Goal: Task Accomplishment & Management: Use online tool/utility

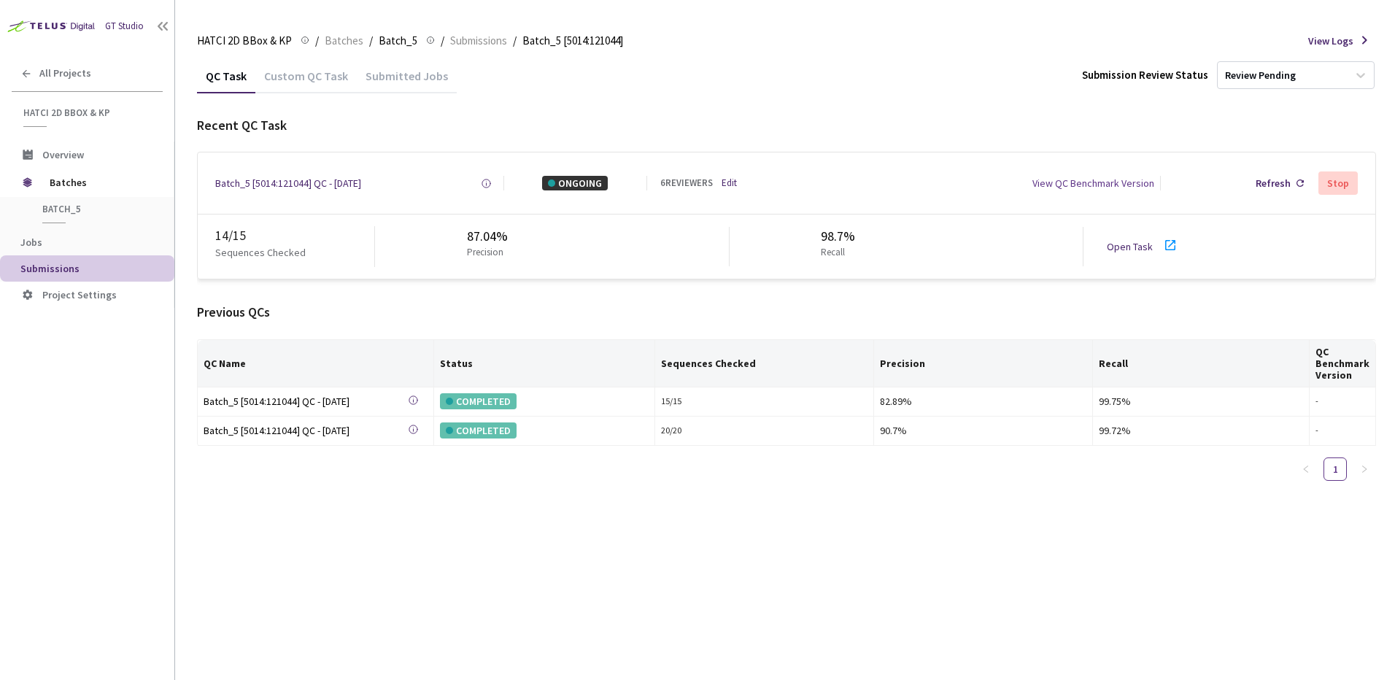
drag, startPoint x: 592, startPoint y: 520, endPoint x: 597, endPoint y: 434, distance: 86.3
click at [592, 520] on div "QC Task Custom QC Task Submitted Jobs Submission Review Status Review Pending R…" at bounding box center [786, 369] width 1179 height 622
click at [521, 561] on div "QC Task Custom QC Task Submitted Jobs Submission Review Status Review Pending R…" at bounding box center [786, 369] width 1179 height 622
click at [850, 547] on div "QC Task Custom QC Task Submitted Jobs Submission Review Status Review Pending R…" at bounding box center [786, 369] width 1179 height 622
click at [699, 568] on div "QC Task Custom QC Task Submitted Jobs Submission Review Status Review Pending R…" at bounding box center [786, 369] width 1179 height 622
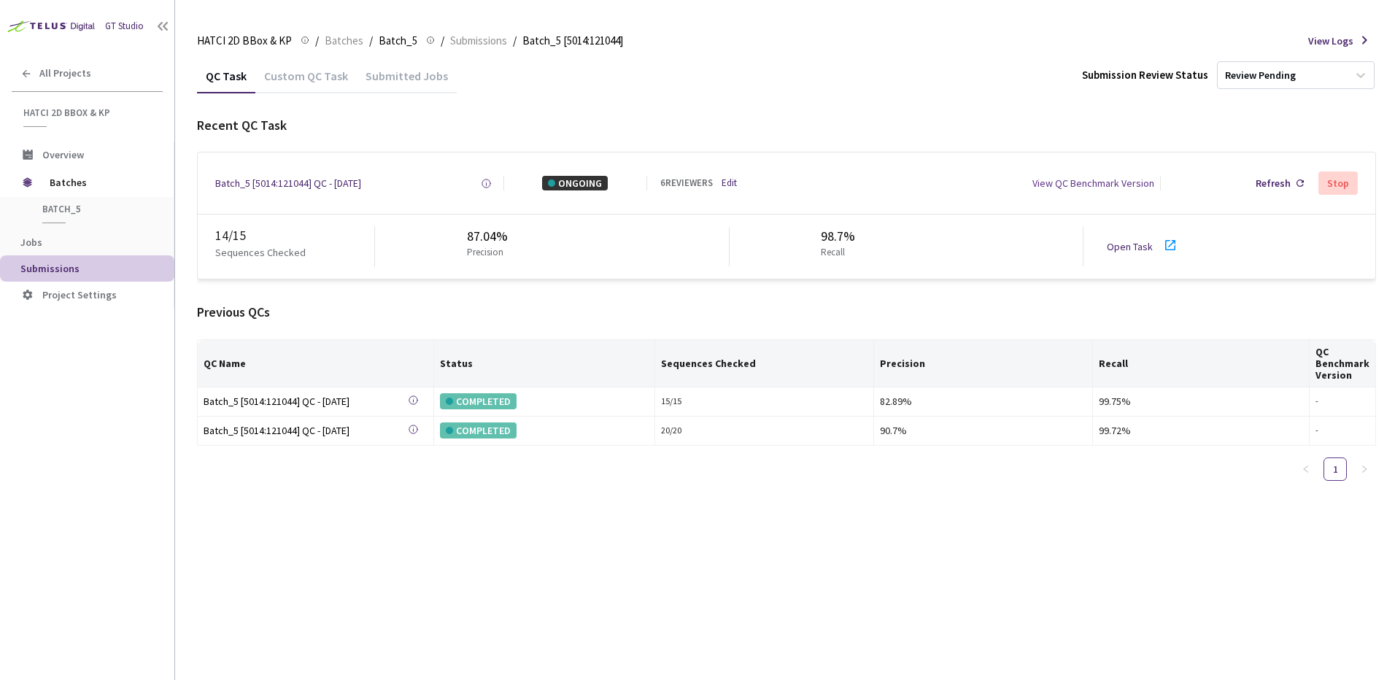
click at [465, 319] on div "Previous QCs" at bounding box center [786, 312] width 1179 height 19
click at [725, 182] on link "Edit" at bounding box center [729, 184] width 15 height 14
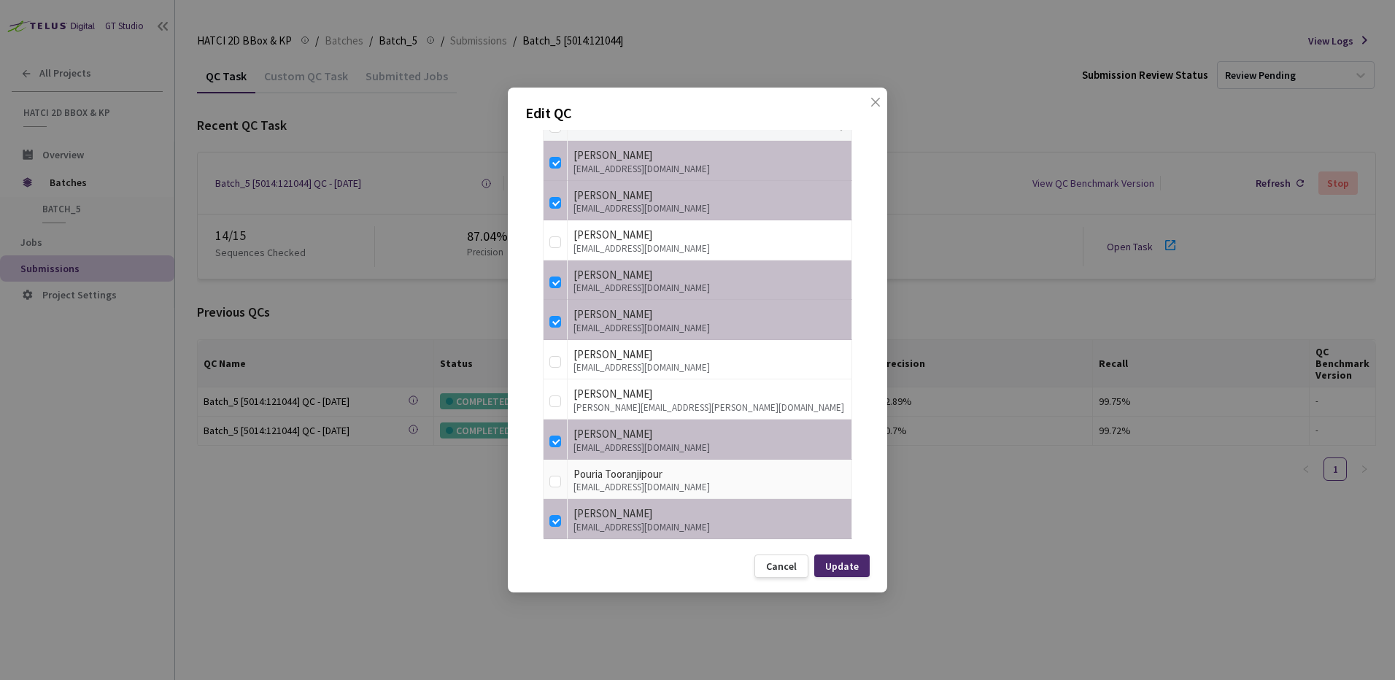
scroll to position [398, 0]
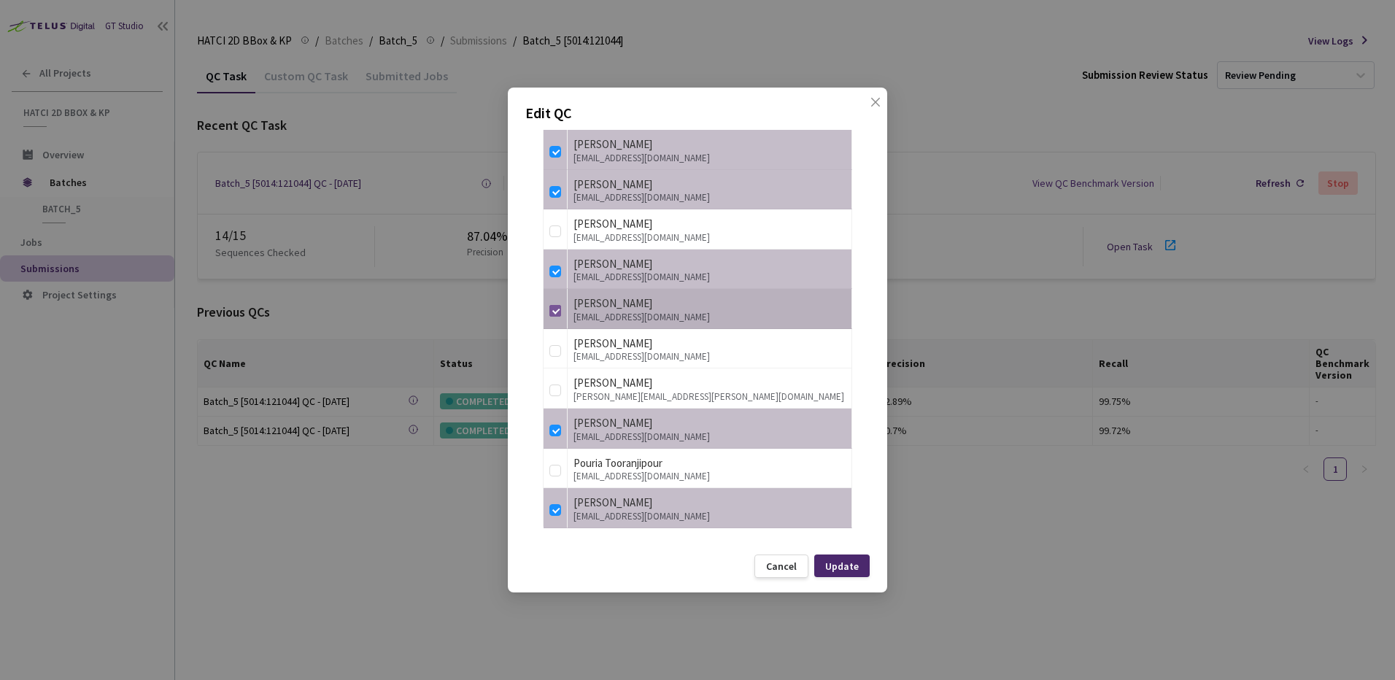
click at [558, 304] on label at bounding box center [556, 308] width 12 height 20
click at [558, 305] on input "checkbox" at bounding box center [556, 311] width 12 height 12
checkbox input "false"
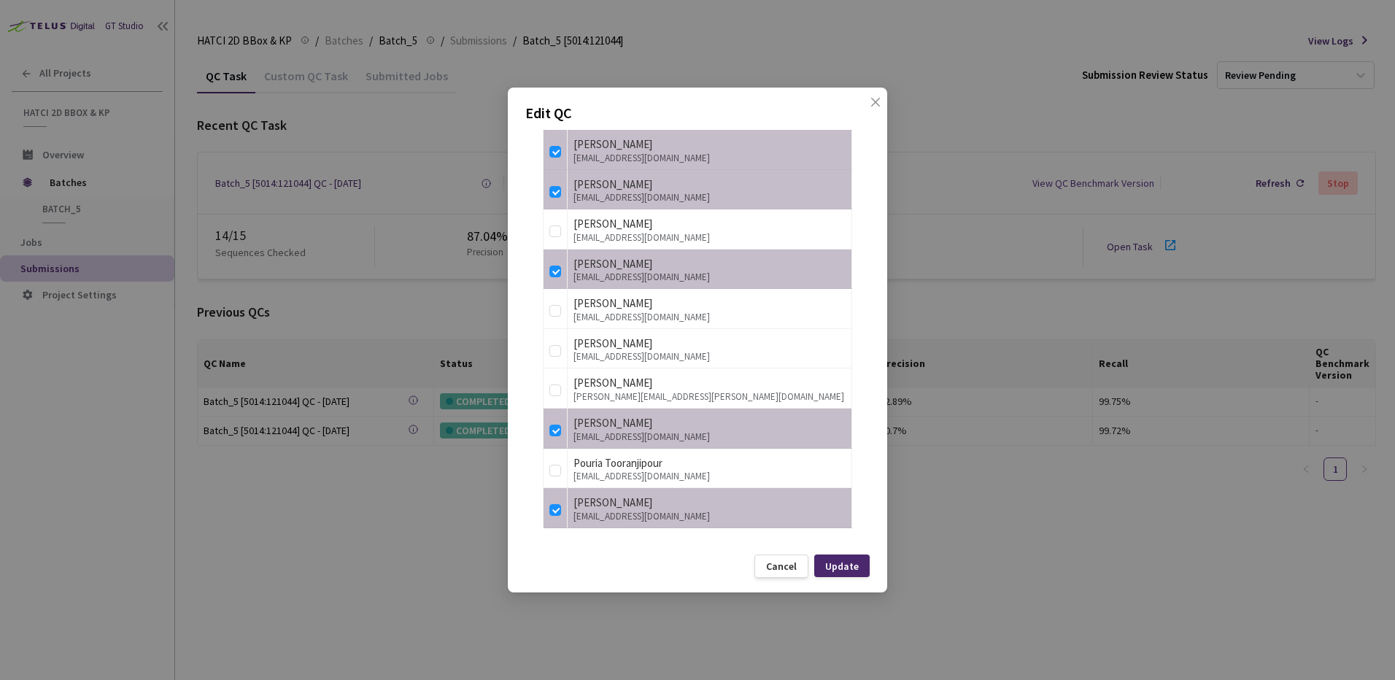
click at [859, 566] on div "Update" at bounding box center [841, 566] width 55 height 23
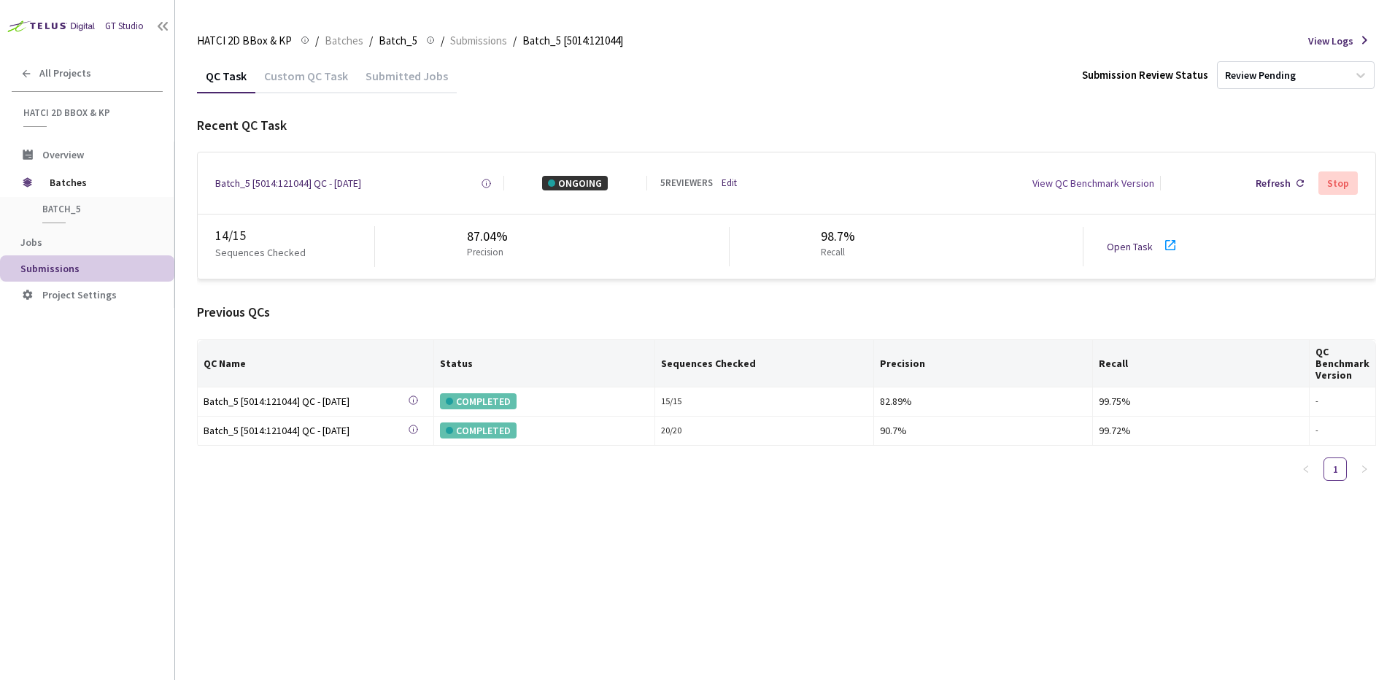
click at [1130, 243] on link "Open Task" at bounding box center [1130, 246] width 46 height 13
click at [593, 532] on div "QC Task Custom QC Task Submitted Jobs Submission Review Status Review Pending R…" at bounding box center [786, 369] width 1179 height 622
click at [793, 581] on div "QC Task Custom QC Task Submitted Jobs Submission Review Status Review Pending R…" at bounding box center [786, 369] width 1179 height 622
click at [668, 317] on div "Previous QCs" at bounding box center [786, 312] width 1179 height 19
drag, startPoint x: 695, startPoint y: 96, endPoint x: 693, endPoint y: 105, distance: 9.0
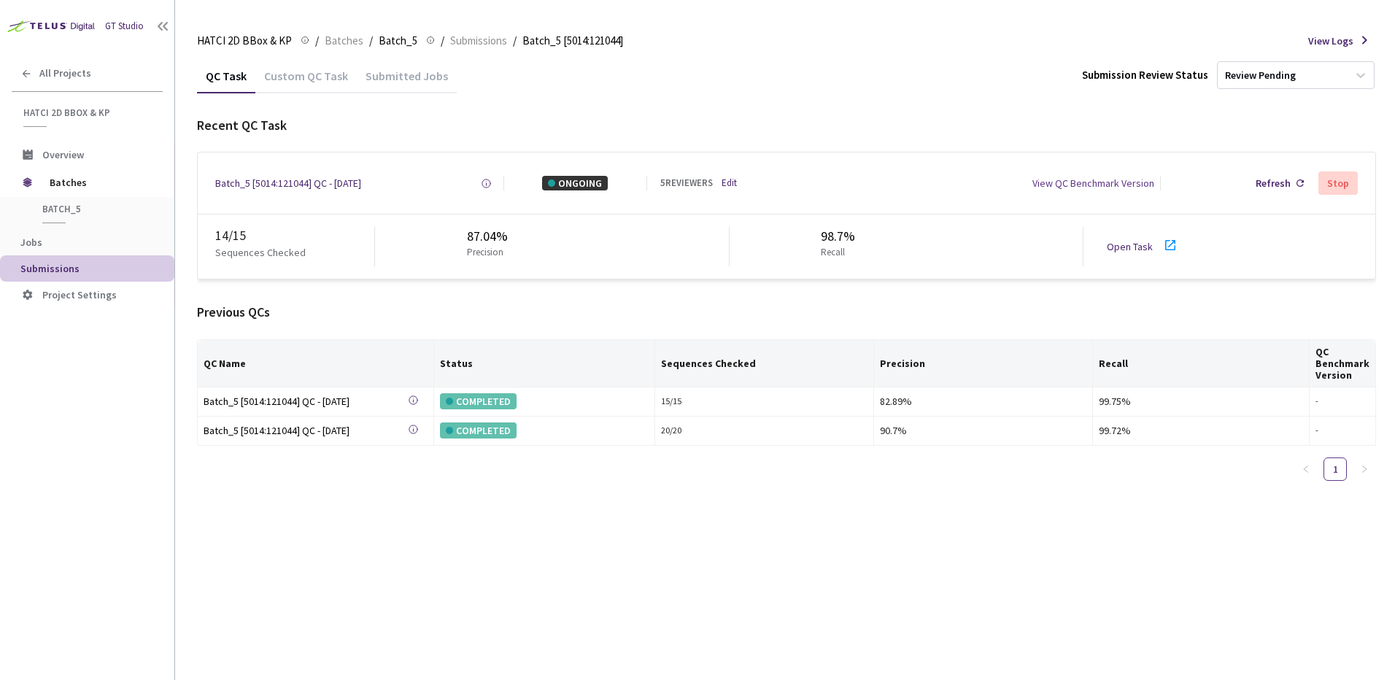
click at [695, 99] on div "QC Task Custom QC Task Submitted Jobs Submission Review Status Review Pending R…" at bounding box center [786, 275] width 1179 height 434
drag, startPoint x: 695, startPoint y: 315, endPoint x: 712, endPoint y: 431, distance: 117.4
click at [696, 339] on div "Previous QCs QC Name Status Sequences Checked Precision Recall QC Benchmark Ver…" at bounding box center [786, 398] width 1179 height 190
click at [713, 432] on div "20 / 20" at bounding box center [764, 431] width 207 height 14
click at [712, 456] on div "QC Name Status Sequences Checked Precision Recall QC Benchmark Version Batch_5 …" at bounding box center [786, 415] width 1179 height 153
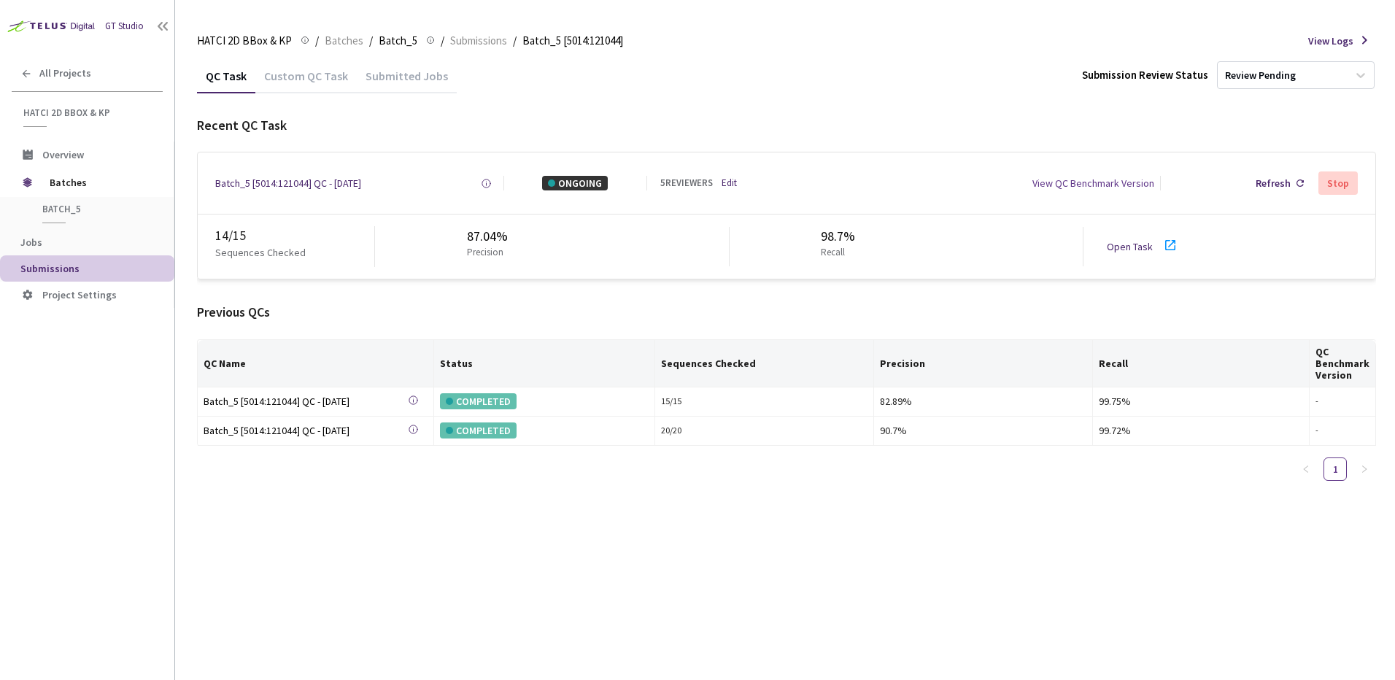
drag, startPoint x: 668, startPoint y: 289, endPoint x: 710, endPoint y: 605, distance: 318.8
click at [670, 320] on div "Recent QC Task Batch_5 [5014:121044] QC - 15 Sep, 2025 Created at 15 Sep, 2025 …" at bounding box center [786, 304] width 1179 height 377
drag, startPoint x: 702, startPoint y: 563, endPoint x: 704, endPoint y: 383, distance: 179.5
click at [705, 514] on div "QC Task Custom QC Task Submitted Jobs Submission Review Status Review Pending R…" at bounding box center [786, 369] width 1179 height 622
drag, startPoint x: 693, startPoint y: 293, endPoint x: 701, endPoint y: 467, distance: 173.9
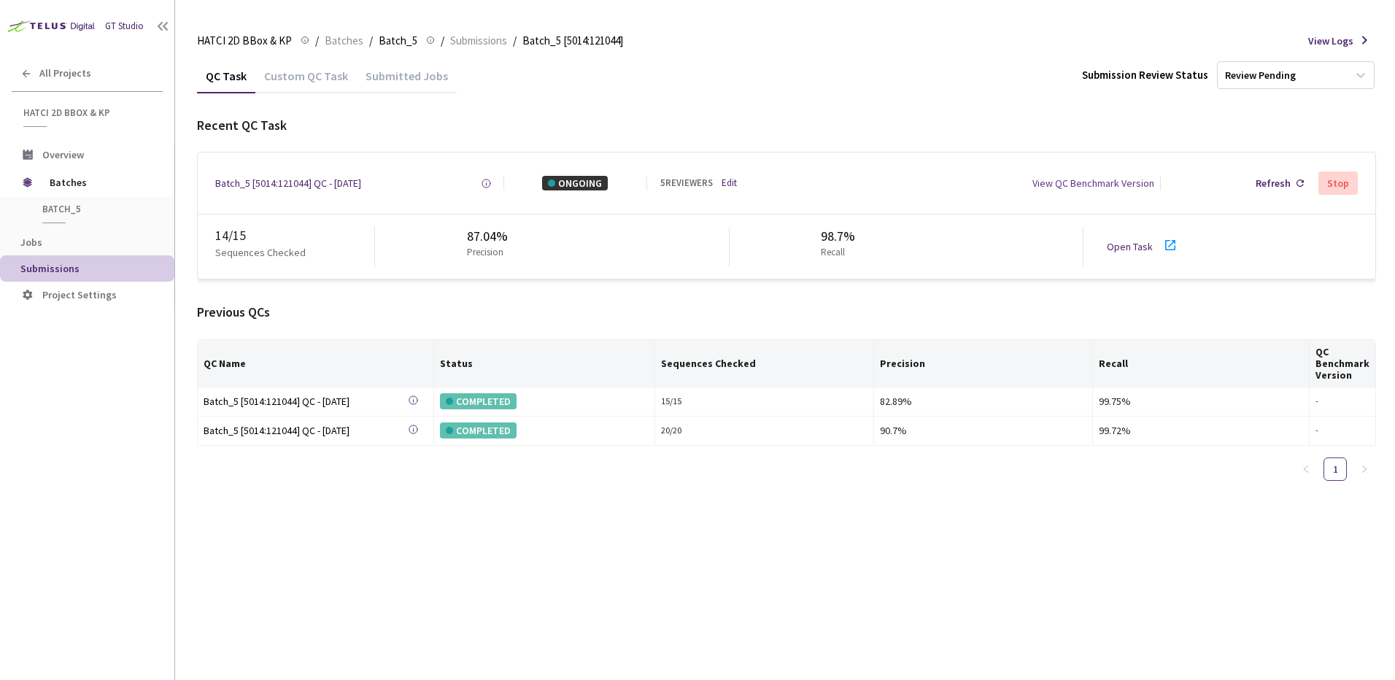
click at [697, 375] on div "Recent QC Task Batch_5 [5014:121044] QC - 15 Sep, 2025 Created at 15 Sep, 2025 …" at bounding box center [786, 304] width 1179 height 377
click at [698, 84] on div "QC Task Custom QC Task Submitted Jobs Submission Review Status Review Pending" at bounding box center [786, 75] width 1179 height 34
drag, startPoint x: 712, startPoint y: 302, endPoint x: 741, endPoint y: 586, distance: 285.5
click at [712, 356] on div "Previous QCs QC Name Status Sequences Checked Precision Recall QC Benchmark Ver…" at bounding box center [786, 398] width 1179 height 190
drag, startPoint x: 741, startPoint y: 586, endPoint x: 739, endPoint y: 436, distance: 149.6
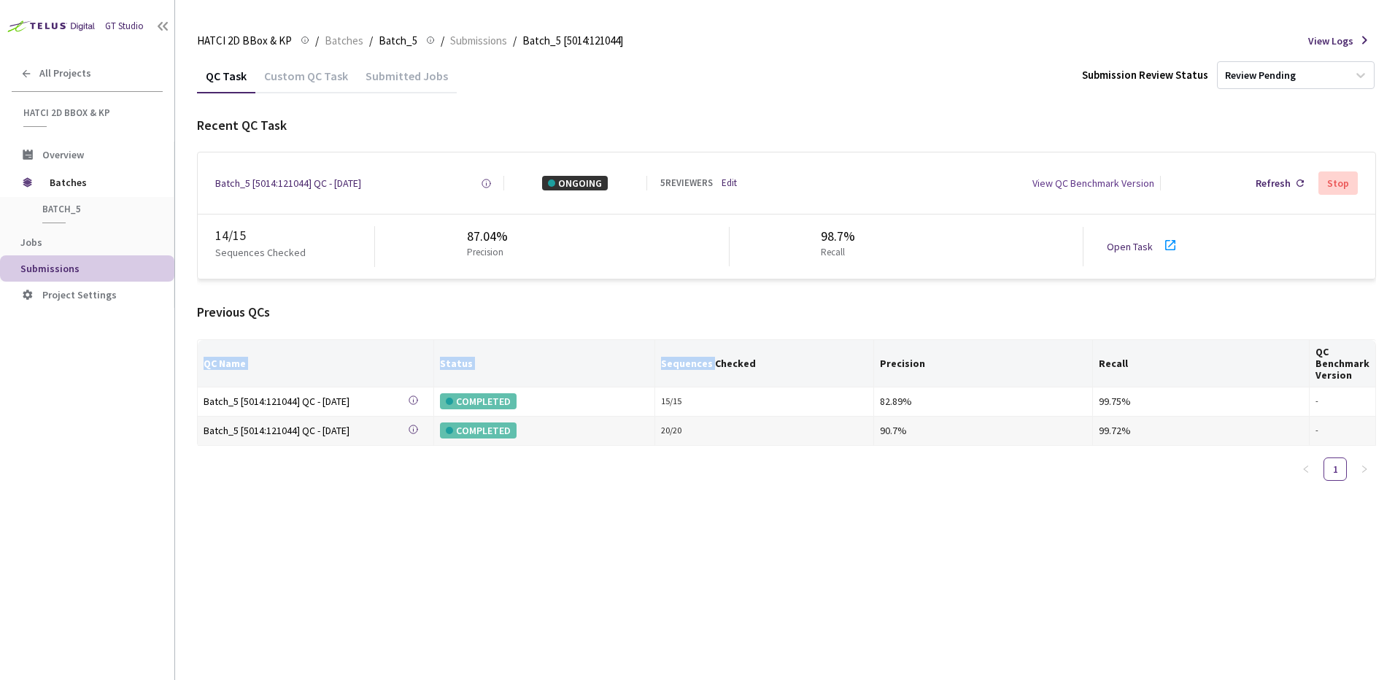
click at [741, 584] on div "QC Task Custom QC Task Submitted Jobs Submission Review Status Review Pending R…" at bounding box center [786, 369] width 1179 height 622
click at [736, 204] on div "Batch_5 [5014:121044] QC - 15 Sep, 2025 Created at 15 Sep, 2025 at 11:57 AM EDT…" at bounding box center [787, 183] width 1178 height 61
drag, startPoint x: 726, startPoint y: 107, endPoint x: 762, endPoint y: 328, distance: 224.7
click at [730, 128] on div "QC Task Custom QC Task Submitted Jobs Submission Review Status Review Pending R…" at bounding box center [786, 275] width 1179 height 434
drag, startPoint x: 739, startPoint y: 313, endPoint x: 737, endPoint y: 525, distance: 211.6
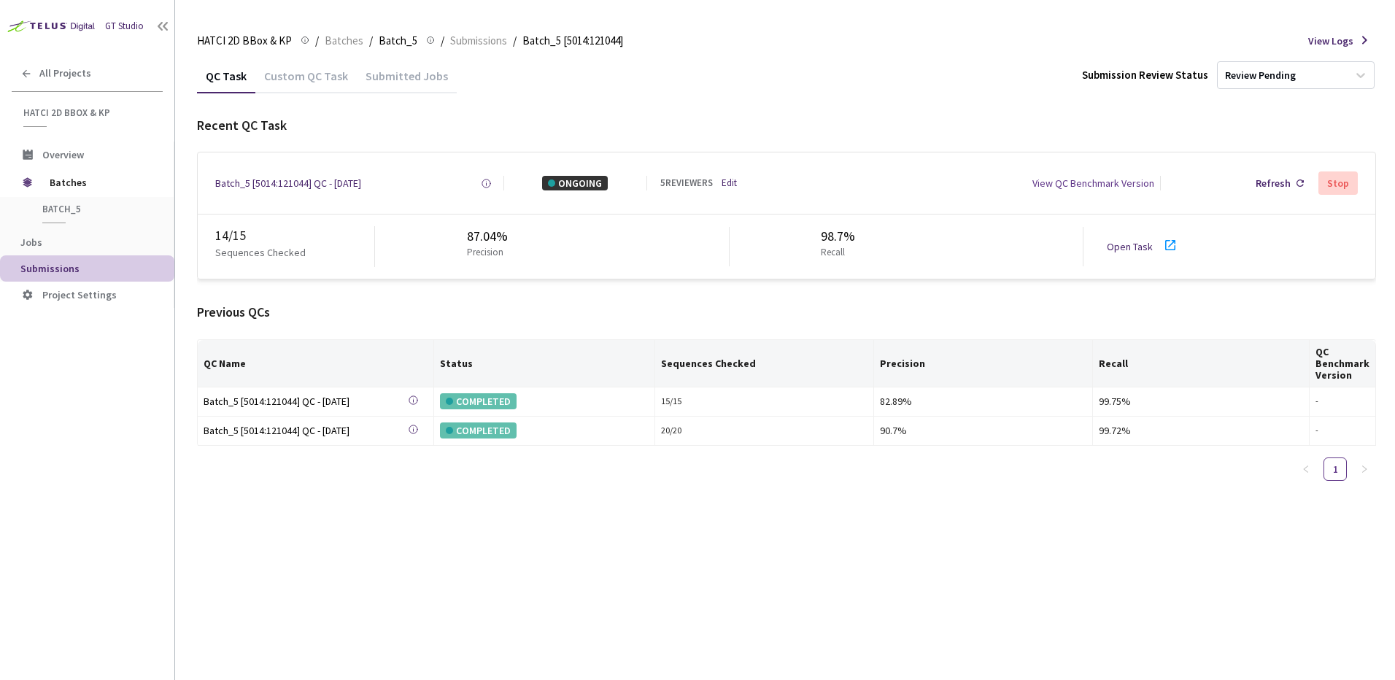
click at [736, 325] on div "Previous QCs QC Name Status Sequences Checked Precision Recall QC Benchmark Ver…" at bounding box center [786, 398] width 1179 height 190
click at [699, 282] on div "Recent QC Task Batch_5 [5014:121044] QC - 15 Sep, 2025 Created at 15 Sep, 2025 …" at bounding box center [786, 304] width 1179 height 377
drag, startPoint x: 710, startPoint y: 114, endPoint x: 730, endPoint y: 309, distance: 196.6
click at [712, 134] on div "QC Task Custom QC Task Submitted Jobs Submission Review Status Review Pending R…" at bounding box center [786, 275] width 1179 height 434
drag, startPoint x: 728, startPoint y: 311, endPoint x: 725, endPoint y: 455, distance: 143.8
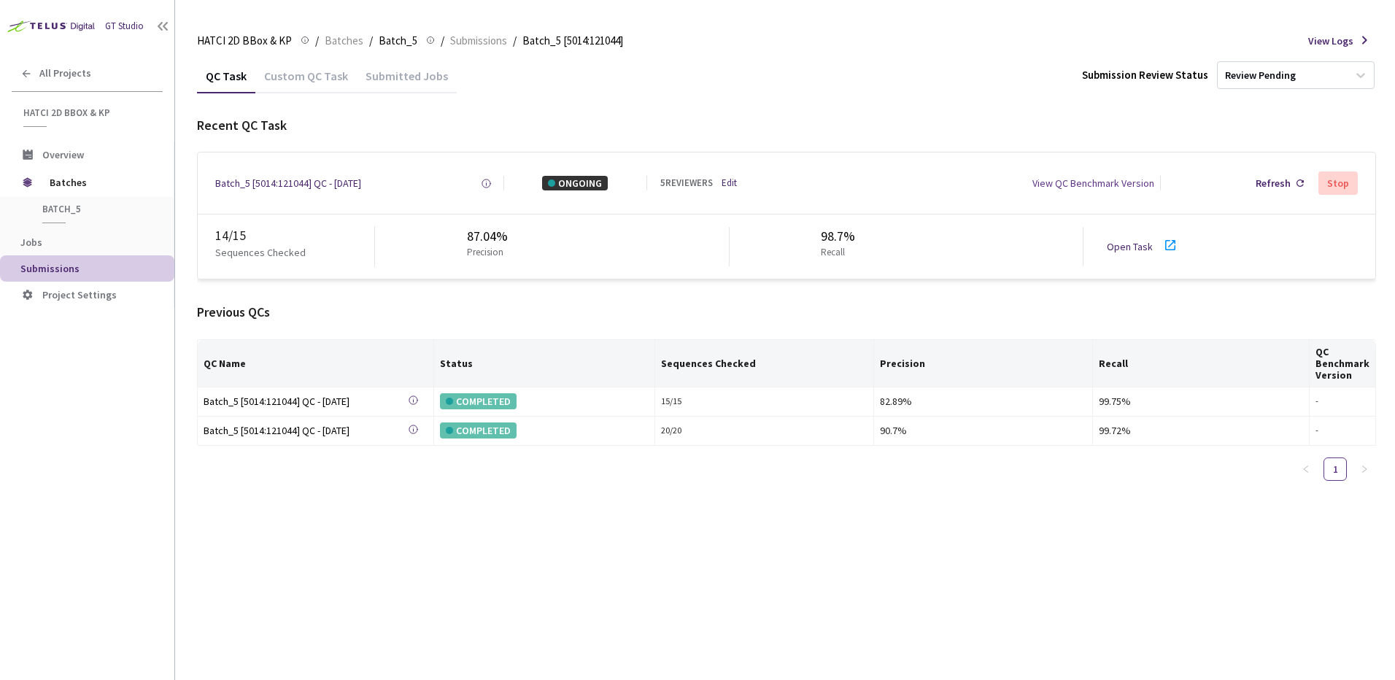
click at [727, 332] on div "Previous QCs QC Name Status Sequences Checked Precision Recall QC Benchmark Ver…" at bounding box center [786, 398] width 1179 height 190
drag, startPoint x: 725, startPoint y: 482, endPoint x: 708, endPoint y: 326, distance: 157.2
click at [725, 481] on div "QC Name Status Sequences Checked Precision Recall QC Benchmark Version Batch_5 …" at bounding box center [786, 415] width 1179 height 153
click at [706, 307] on div "Previous QCs" at bounding box center [786, 312] width 1179 height 19
click at [699, 112] on div "QC Task Custom QC Task Submitted Jobs Submission Review Status Review Pending R…" at bounding box center [786, 275] width 1179 height 434
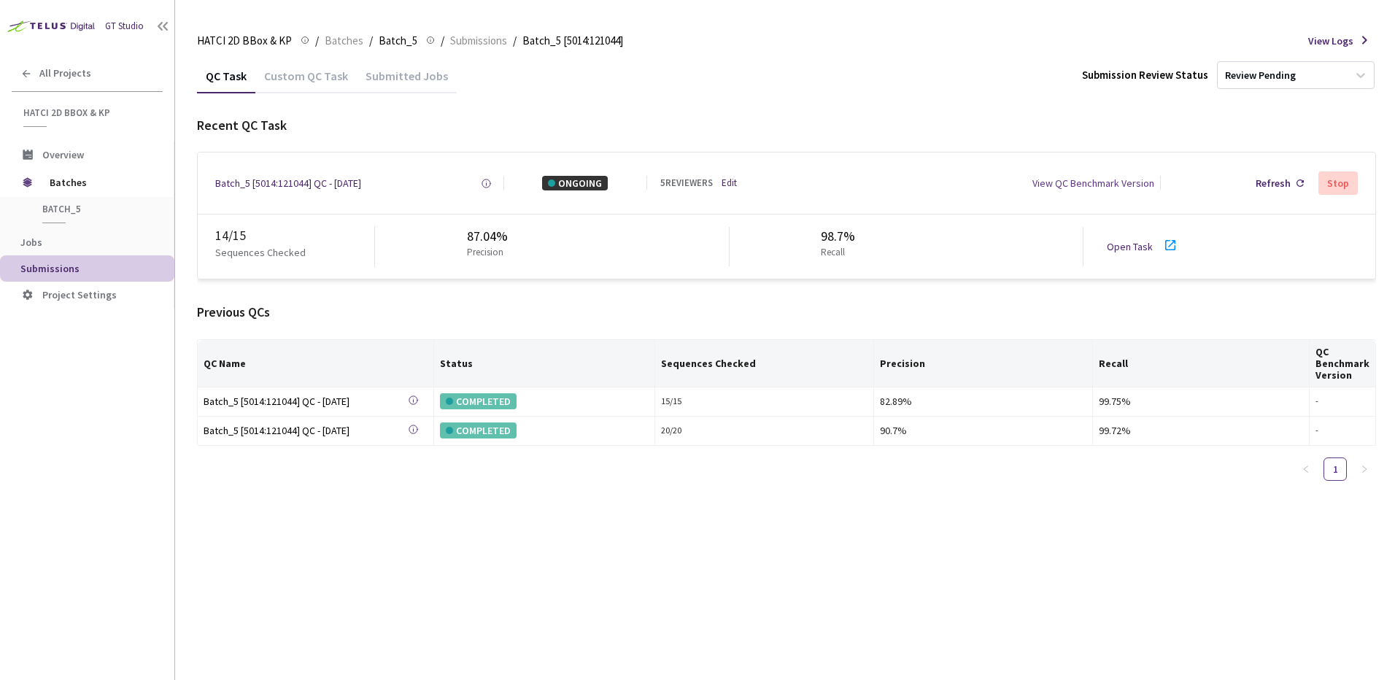
drag, startPoint x: 704, startPoint y: 312, endPoint x: 720, endPoint y: 517, distance: 205.6
click at [706, 339] on div "Previous QCs QC Name Status Sequences Checked Precision Recall QC Benchmark Ver…" at bounding box center [786, 398] width 1179 height 190
drag, startPoint x: 698, startPoint y: 60, endPoint x: 698, endPoint y: 77, distance: 16.8
click at [698, 69] on div "QC Task Custom QC Task Submitted Jobs Submission Review Status Review Pending" at bounding box center [786, 75] width 1179 height 34
drag, startPoint x: 713, startPoint y: 328, endPoint x: 714, endPoint y: 406, distance: 77.4
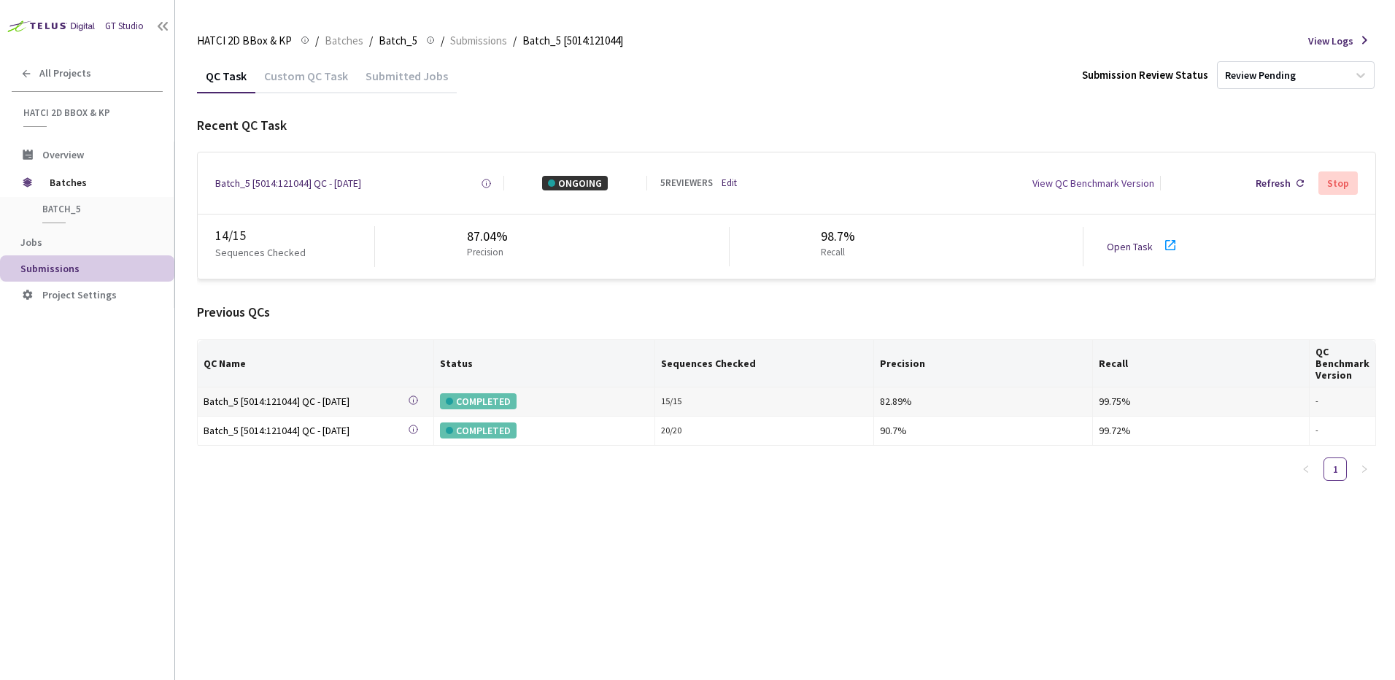
click at [713, 387] on div "Previous QCs QC Name Status Sequences Checked Precision Recall QC Benchmark Ver…" at bounding box center [786, 398] width 1179 height 190
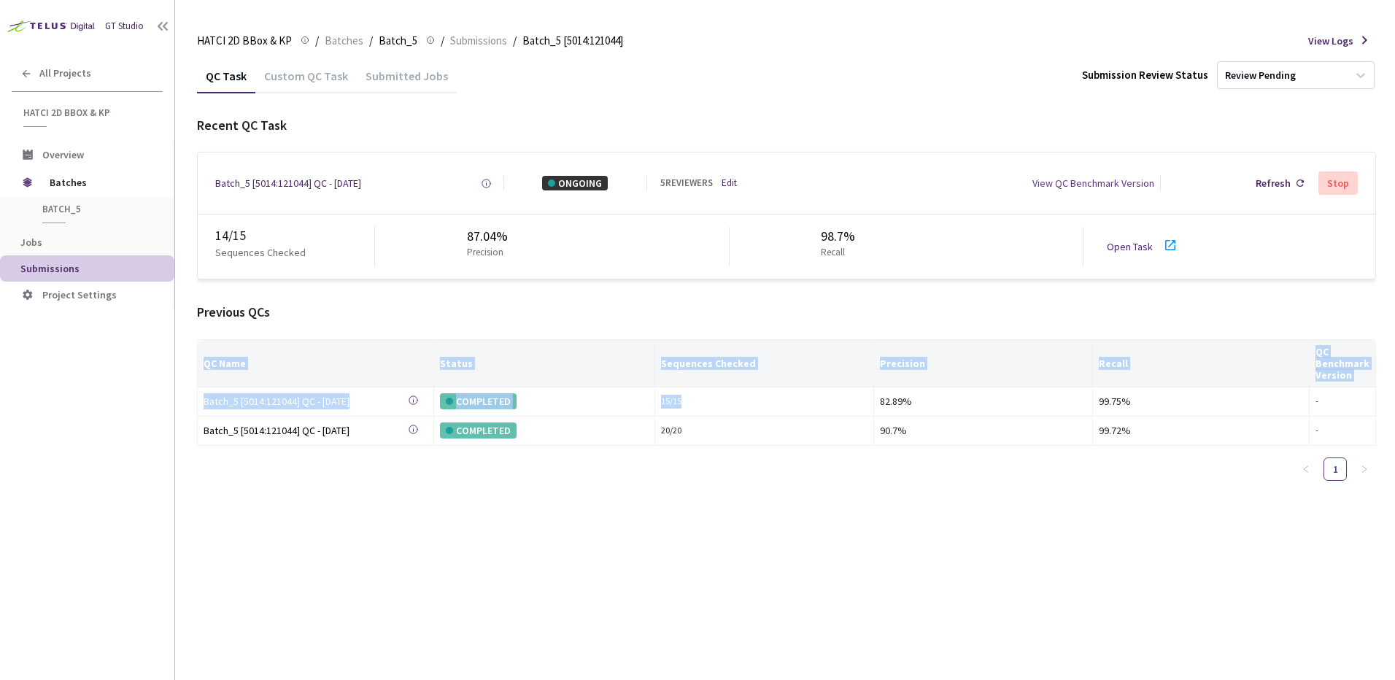
drag, startPoint x: 714, startPoint y: 406, endPoint x: 725, endPoint y: 505, distance: 99.8
click at [729, 532] on div "QC Task Custom QC Task Submitted Jobs Submission Review Status Review Pending R…" at bounding box center [786, 369] width 1179 height 622
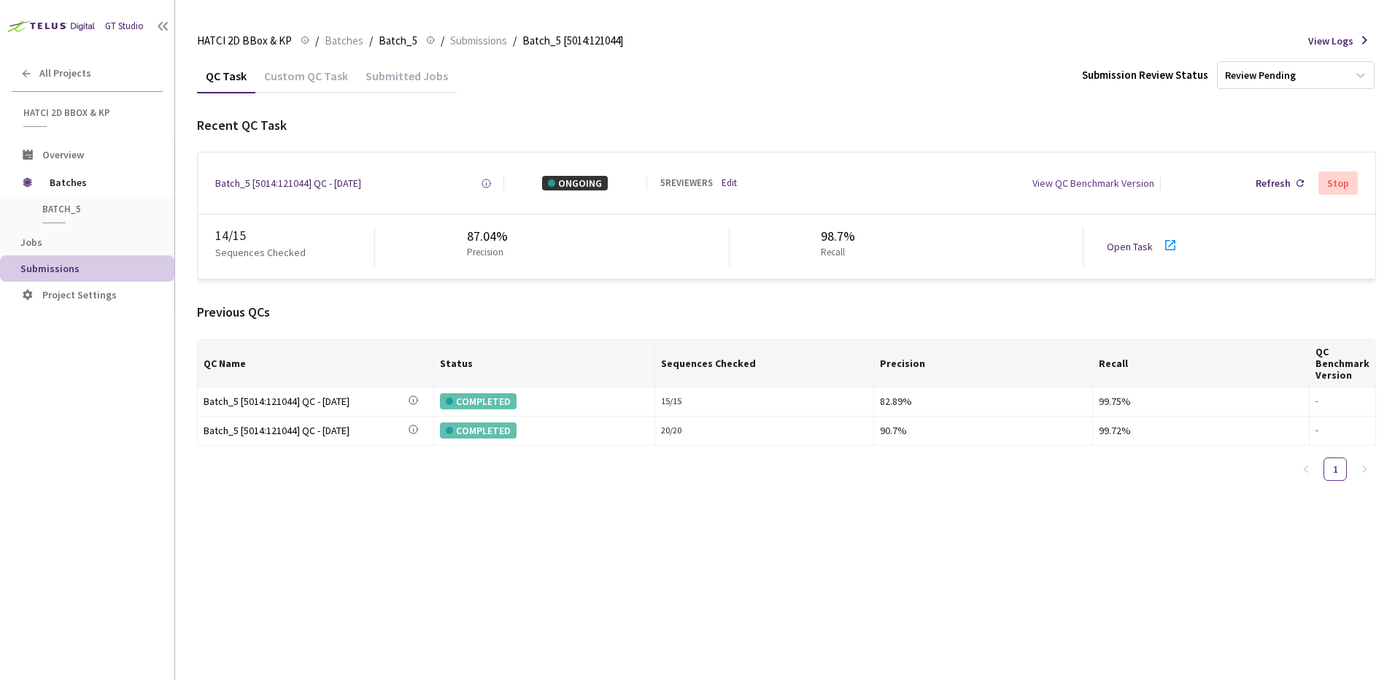
drag, startPoint x: 709, startPoint y: 338, endPoint x: 709, endPoint y: 299, distance: 38.7
click at [709, 327] on div "Previous QCs QC Name Status Sequences Checked Precision Recall QC Benchmark Ver…" at bounding box center [786, 398] width 1179 height 190
drag, startPoint x: 701, startPoint y: 132, endPoint x: 701, endPoint y: 144, distance: 11.7
click at [701, 134] on div "Recent QC Task" at bounding box center [786, 125] width 1179 height 19
click at [706, 268] on div "14 / 15 Sequences Checked 87.04% Precision 98.7% Recall Open Task" at bounding box center [787, 247] width 1178 height 64
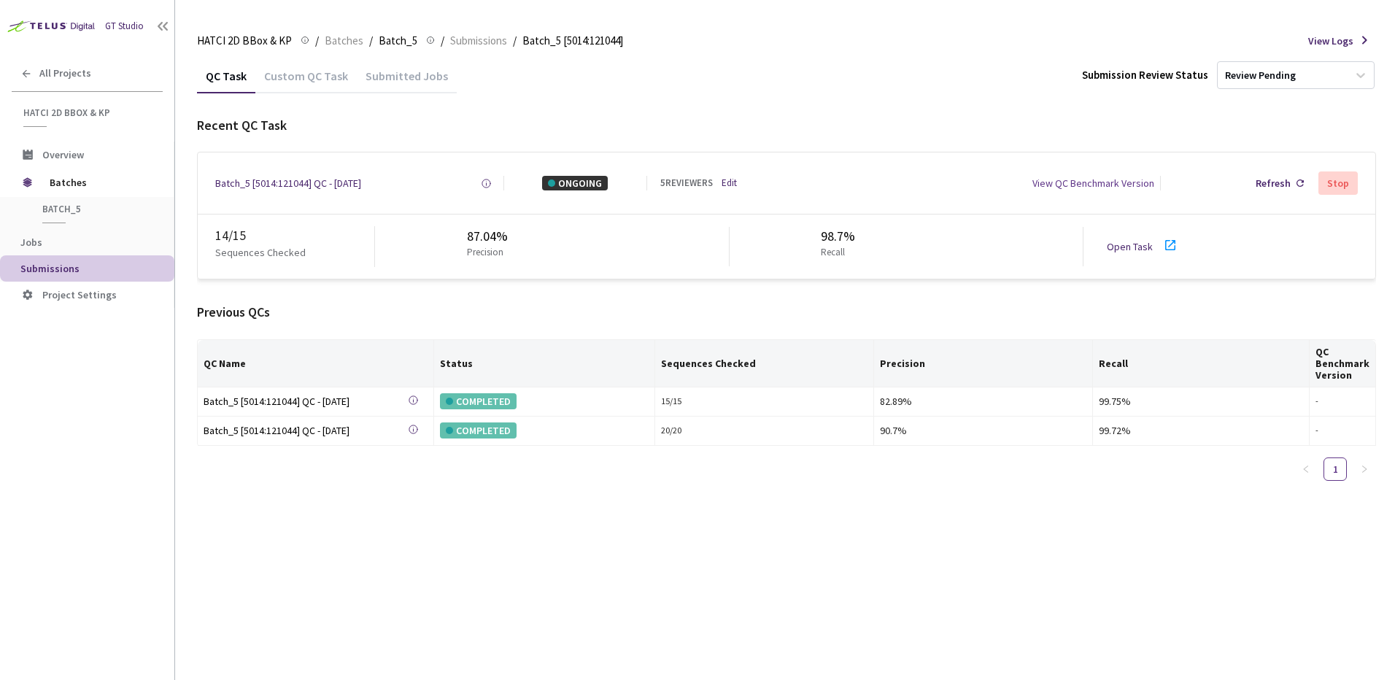
click at [720, 362] on th "Sequences Checked" at bounding box center [764, 363] width 219 height 47
click at [726, 555] on div "QC Task Custom QC Task Submitted Jobs Submission Review Status Review Pending R…" at bounding box center [786, 369] width 1179 height 622
click at [710, 626] on div "QC Task Custom QC Task Submitted Jobs Submission Review Status Review Pending R…" at bounding box center [786, 369] width 1179 height 622
click at [714, 549] on div "QC Task Custom QC Task Submitted Jobs Submission Review Status Review Pending R…" at bounding box center [786, 369] width 1179 height 622
click at [415, 307] on div "Previous QCs" at bounding box center [786, 312] width 1179 height 19
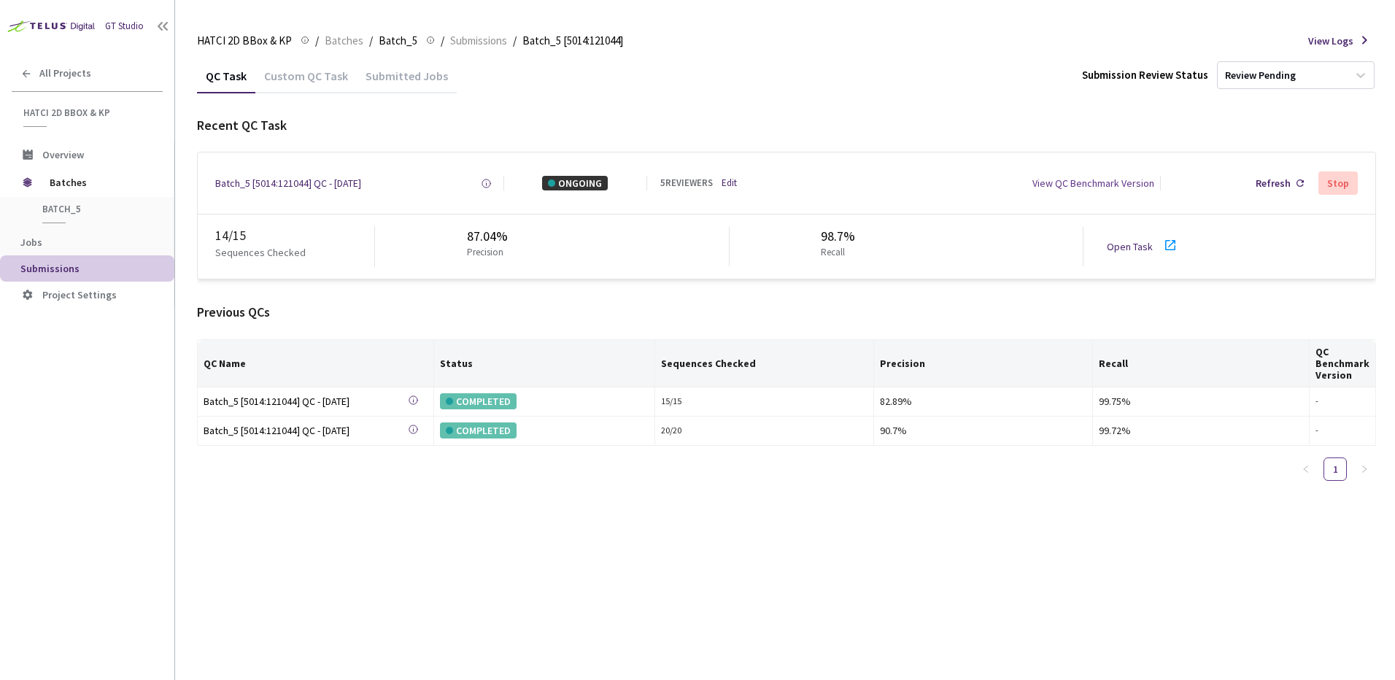
click at [495, 306] on div "Previous QCs" at bounding box center [786, 312] width 1179 height 19
drag, startPoint x: 427, startPoint y: 323, endPoint x: 373, endPoint y: 21, distance: 306.9
click at [427, 323] on div "Previous QCs QC Name Status Sequences Checked Precision Recall QC Benchmark Ver…" at bounding box center [786, 398] width 1179 height 190
click at [714, 293] on div "Recent QC Task Batch_5 [5014:121044] QC - 15 Sep, 2025 Created at 15 Sep, 2025 …" at bounding box center [786, 304] width 1179 height 377
click at [725, 296] on div "Recent QC Task Batch_5 [5014:121044] QC - 15 Sep, 2025 Created at 15 Sep, 2025 …" at bounding box center [786, 304] width 1179 height 377
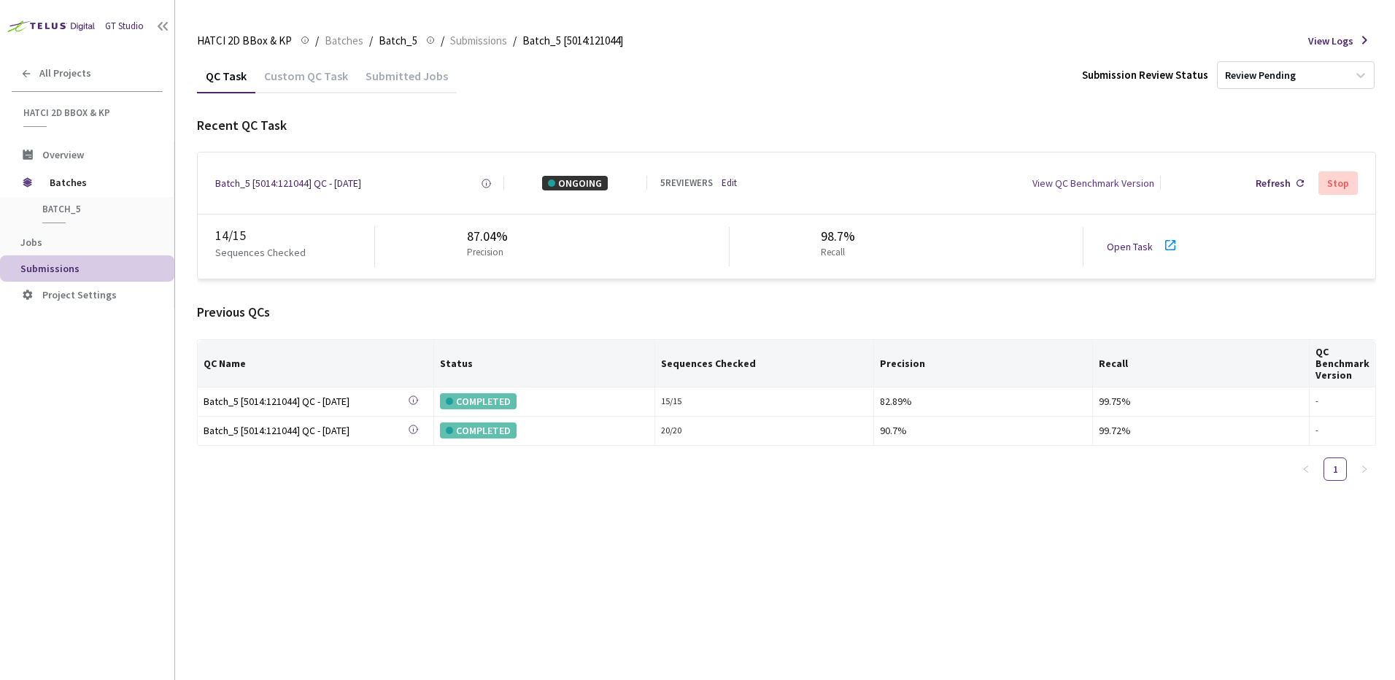
click at [723, 305] on div "Previous QCs" at bounding box center [786, 312] width 1179 height 19
drag, startPoint x: 725, startPoint y: 297, endPoint x: 725, endPoint y: 307, distance: 9.5
click at [725, 303] on div "Recent QC Task Batch_5 [5014:121044] QC - 15 Sep, 2025 Created at 15 Sep, 2025 …" at bounding box center [786, 304] width 1179 height 377
click at [725, 307] on div "Previous QCs" at bounding box center [786, 312] width 1179 height 19
click at [727, 304] on div "Previous QCs" at bounding box center [786, 312] width 1179 height 19
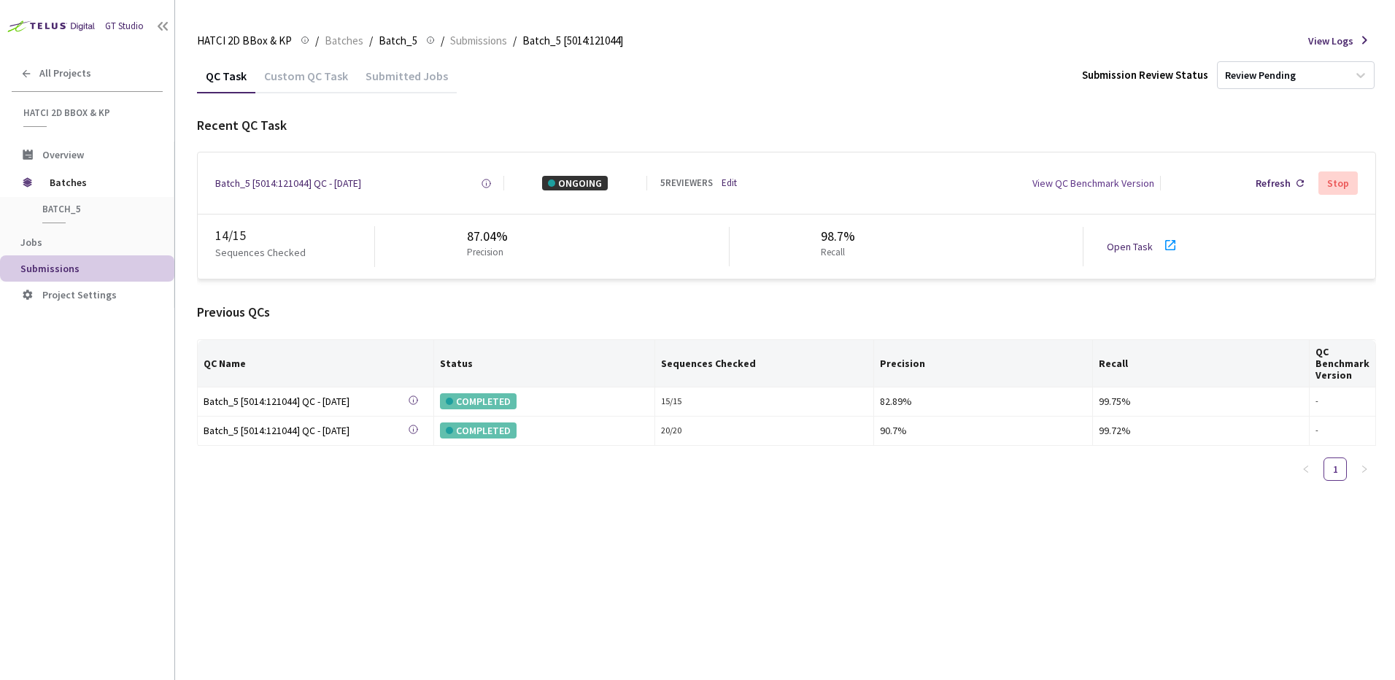
click at [727, 304] on div "Previous QCs" at bounding box center [786, 312] width 1179 height 19
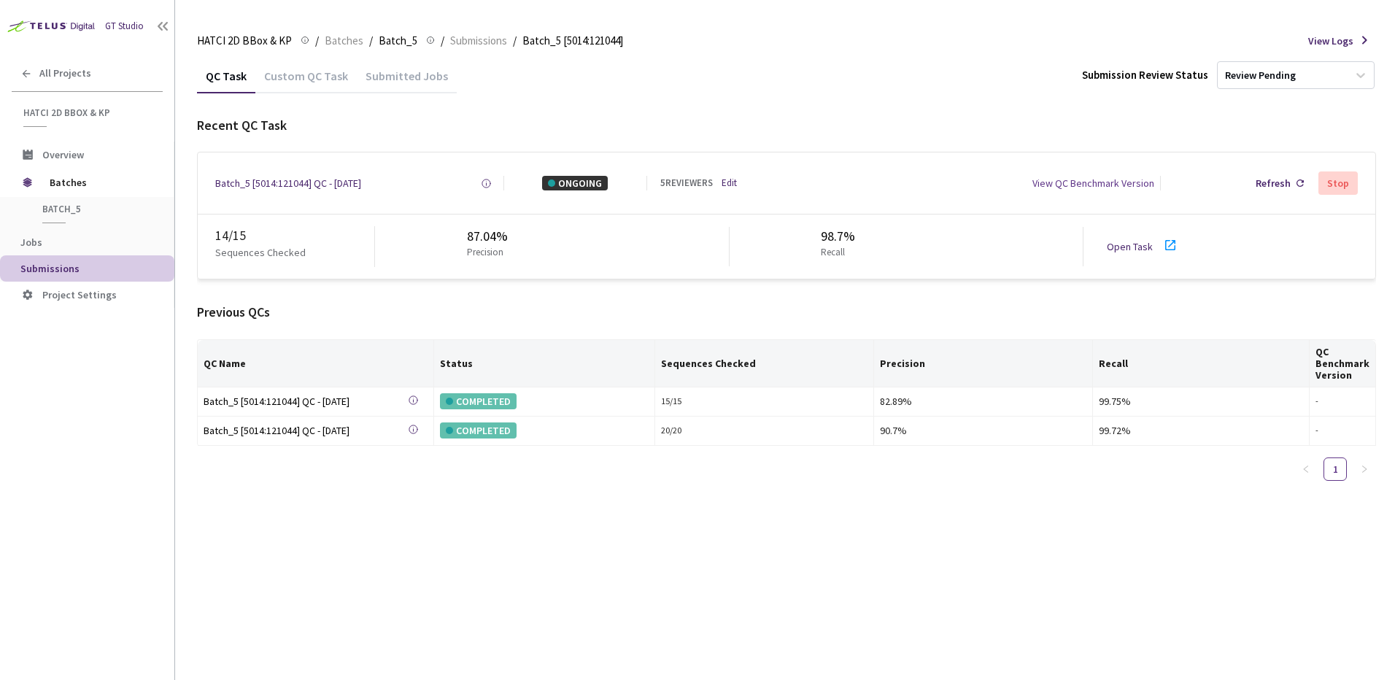
click at [727, 304] on div "Previous QCs" at bounding box center [786, 312] width 1179 height 19
drag, startPoint x: 727, startPoint y: 304, endPoint x: 717, endPoint y: 305, distance: 9.6
click at [710, 305] on div "Previous QCs" at bounding box center [786, 312] width 1179 height 19
click at [728, 305] on div "Previous QCs" at bounding box center [786, 312] width 1179 height 19
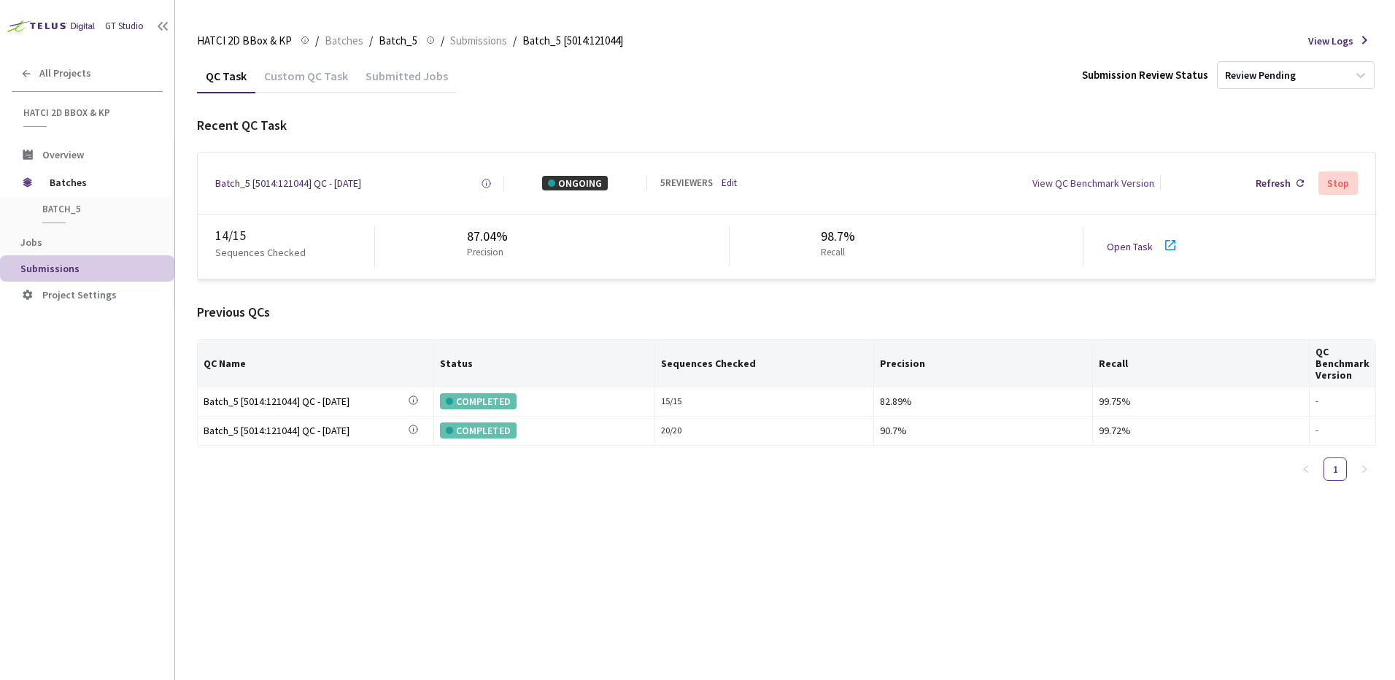
click at [727, 305] on div "Previous QCs" at bounding box center [786, 312] width 1179 height 19
click at [607, 588] on div "QC Task Custom QC Task Submitted Jobs Submission Review Status Review Pending R…" at bounding box center [786, 369] width 1179 height 622
drag, startPoint x: 48, startPoint y: 504, endPoint x: 79, endPoint y: 450, distance: 62.1
click at [55, 504] on div "GT Studio All Projects HATCI 2D BBox & KP HATCI 2D BBox & KP Overview Batches B…" at bounding box center [87, 319] width 174 height 639
click at [719, 531] on div "QC Task Custom QC Task Submitted Jobs Submission Review Status Review Pending R…" at bounding box center [786, 369] width 1179 height 622
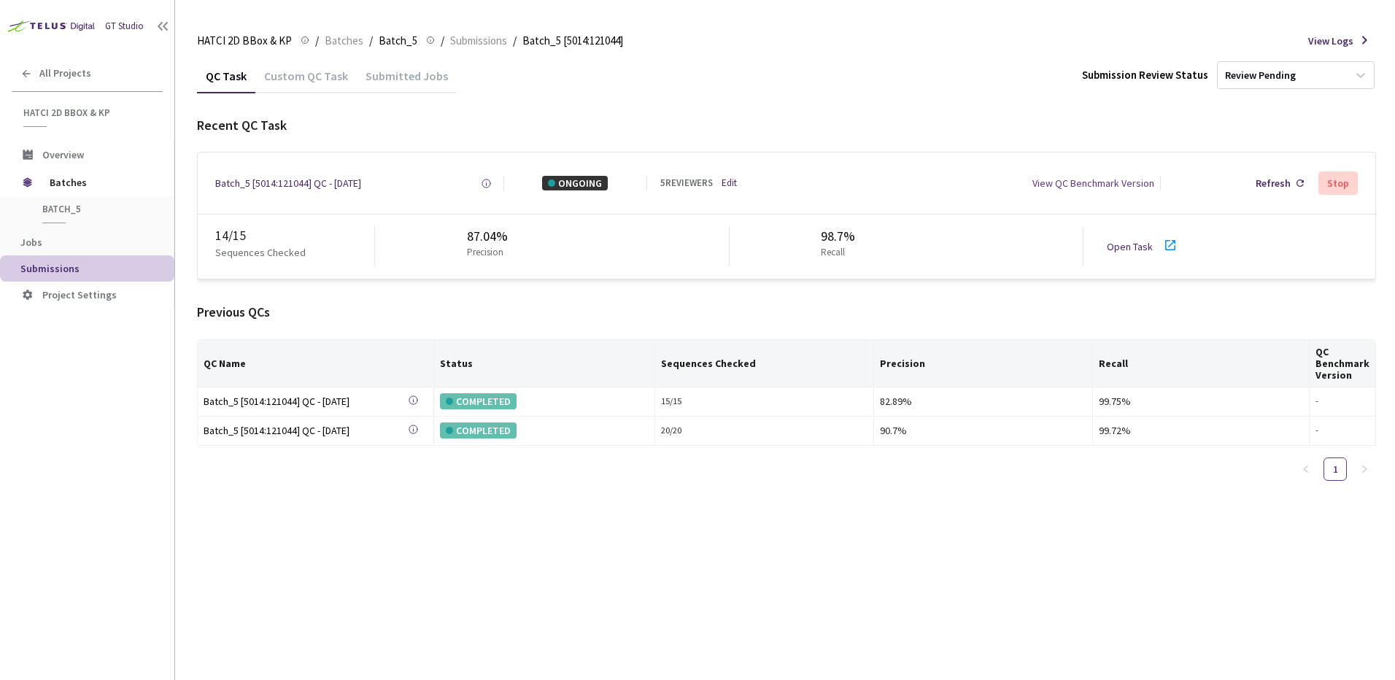
click at [719, 531] on div "QC Task Custom QC Task Submitted Jobs Submission Review Status Review Pending R…" at bounding box center [786, 369] width 1179 height 622
click at [684, 292] on div "Recent QC Task Batch_5 [5014:121044] QC - 15 Sep, 2025 Created at 15 Sep, 2025 …" at bounding box center [786, 304] width 1179 height 377
click at [684, 300] on div "Recent QC Task Batch_5 [5014:121044] QC - 15 Sep, 2025 Created at 15 Sep, 2025 …" at bounding box center [786, 304] width 1179 height 377
click at [679, 304] on div "Previous QCs" at bounding box center [786, 312] width 1179 height 19
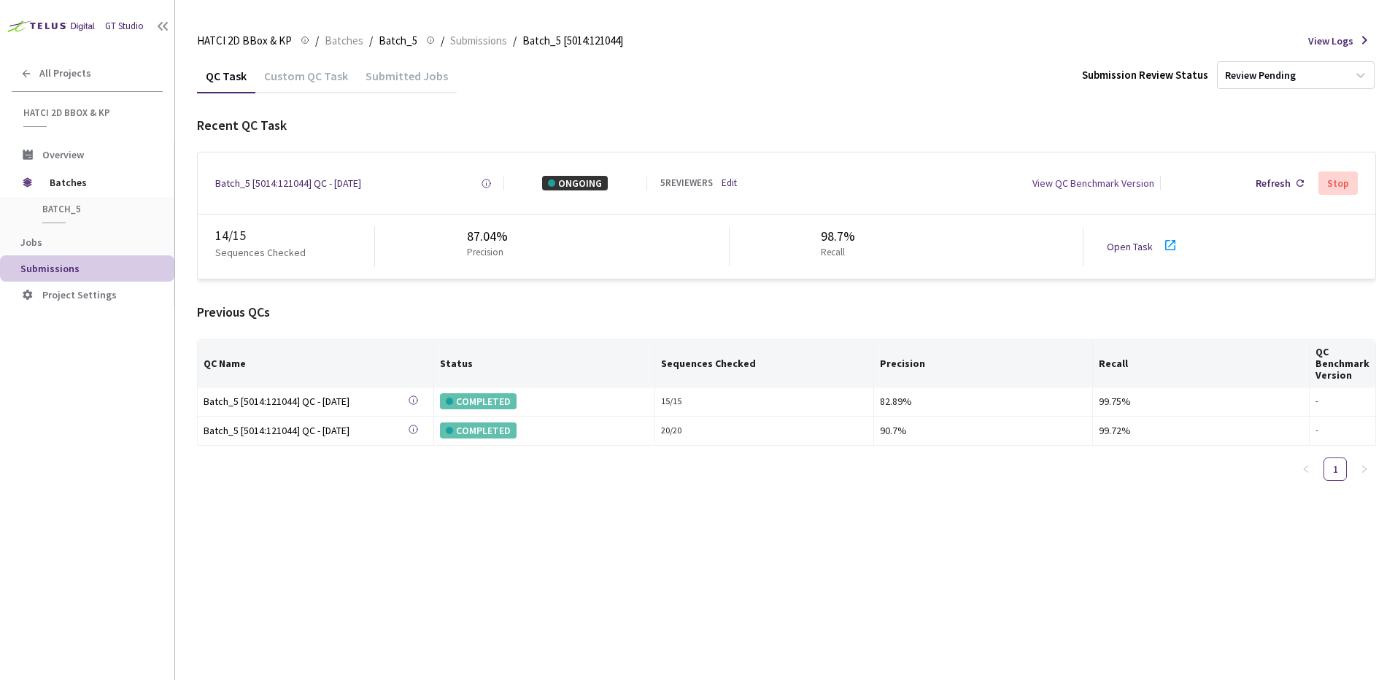
click at [548, 533] on div "QC Task Custom QC Task Submitted Jobs Submission Review Status Review Pending R…" at bounding box center [786, 369] width 1179 height 622
click at [542, 523] on div "QC Task Custom QC Task Submitted Jobs Submission Review Status Review Pending R…" at bounding box center [786, 369] width 1179 height 622
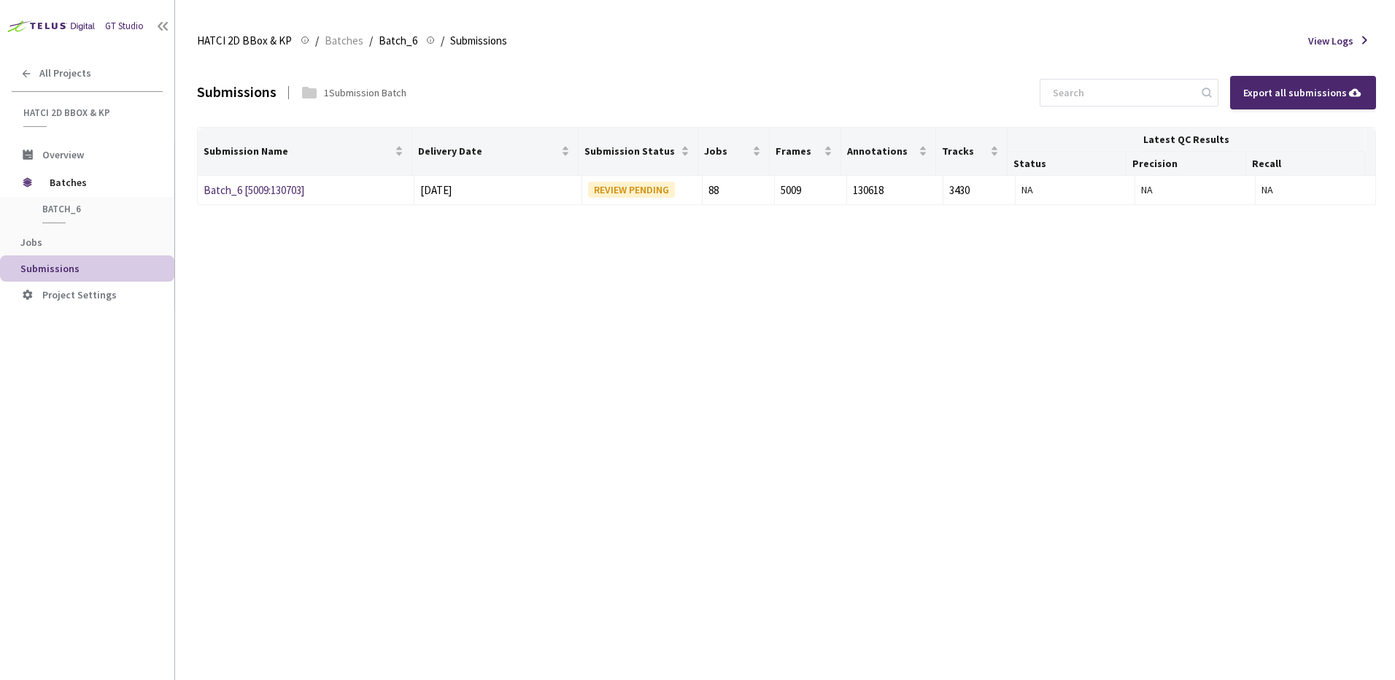
click at [577, 406] on div "Submissions 1 Submission Batch Export all submissions Submission Name Delivery …" at bounding box center [786, 369] width 1179 height 622
click at [587, 406] on div "Submissions 1 Submission Batch Export all submissions Submission Name Delivery …" at bounding box center [786, 369] width 1179 height 622
click at [503, 388] on div "Submissions 1 Submission Batch Export all submissions Submission Name Delivery …" at bounding box center [786, 369] width 1179 height 622
drag, startPoint x: 609, startPoint y: 38, endPoint x: 618, endPoint y: 78, distance: 41.1
click at [614, 58] on div "HATCI 2D BBox & KP HATCI 2D BBox & KP / Batches / Batch_6 Batch_6 / Submissions…" at bounding box center [786, 351] width 1179 height 657
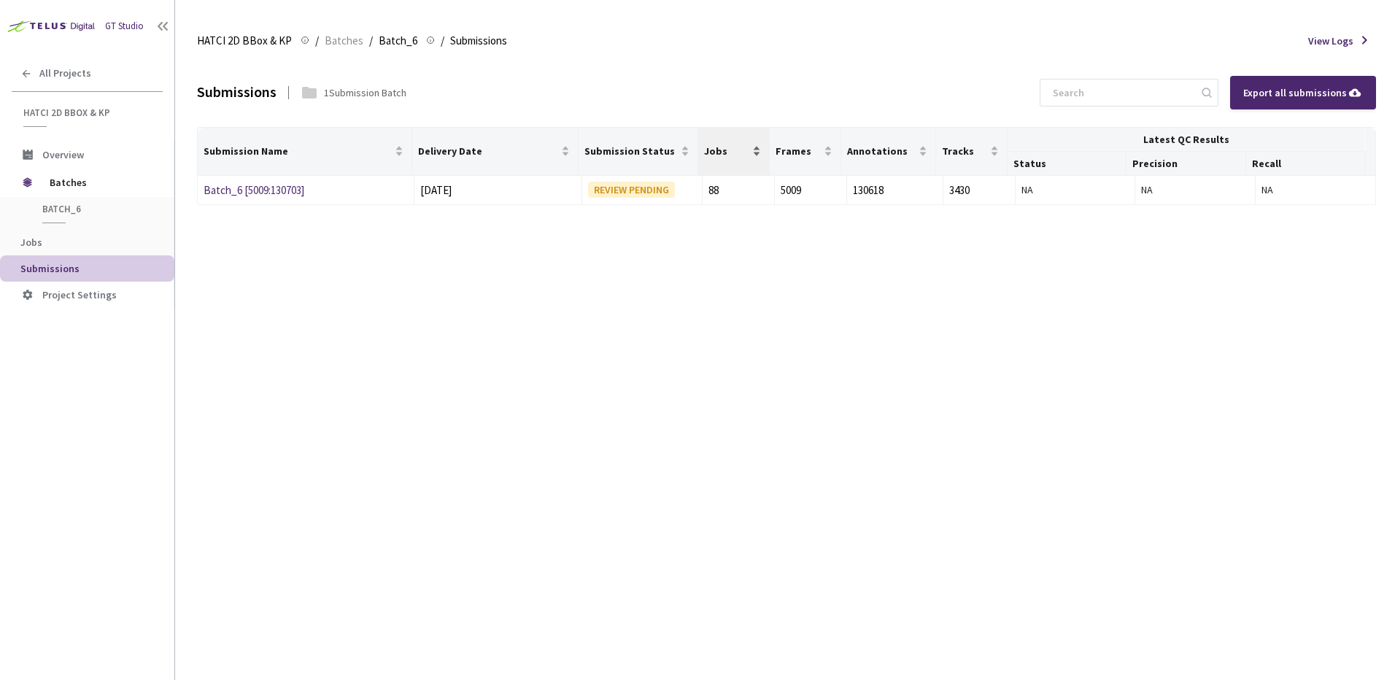
drag, startPoint x: 618, startPoint y: 78, endPoint x: 739, endPoint y: 129, distance: 130.8
click at [715, 525] on div "Submissions 1 Submission Batch Export all submissions Submission Name Delivery …" at bounding box center [786, 369] width 1179 height 622
click at [860, 476] on div "Submissions 1 Submission Batch Export all submissions Submission Name Delivery …" at bounding box center [786, 369] width 1179 height 622
drag, startPoint x: 703, startPoint y: 94, endPoint x: 702, endPoint y: 160, distance: 65.7
click at [703, 99] on div "Submissions 1 Submission Batch Export all submissions" at bounding box center [786, 92] width 1179 height 69
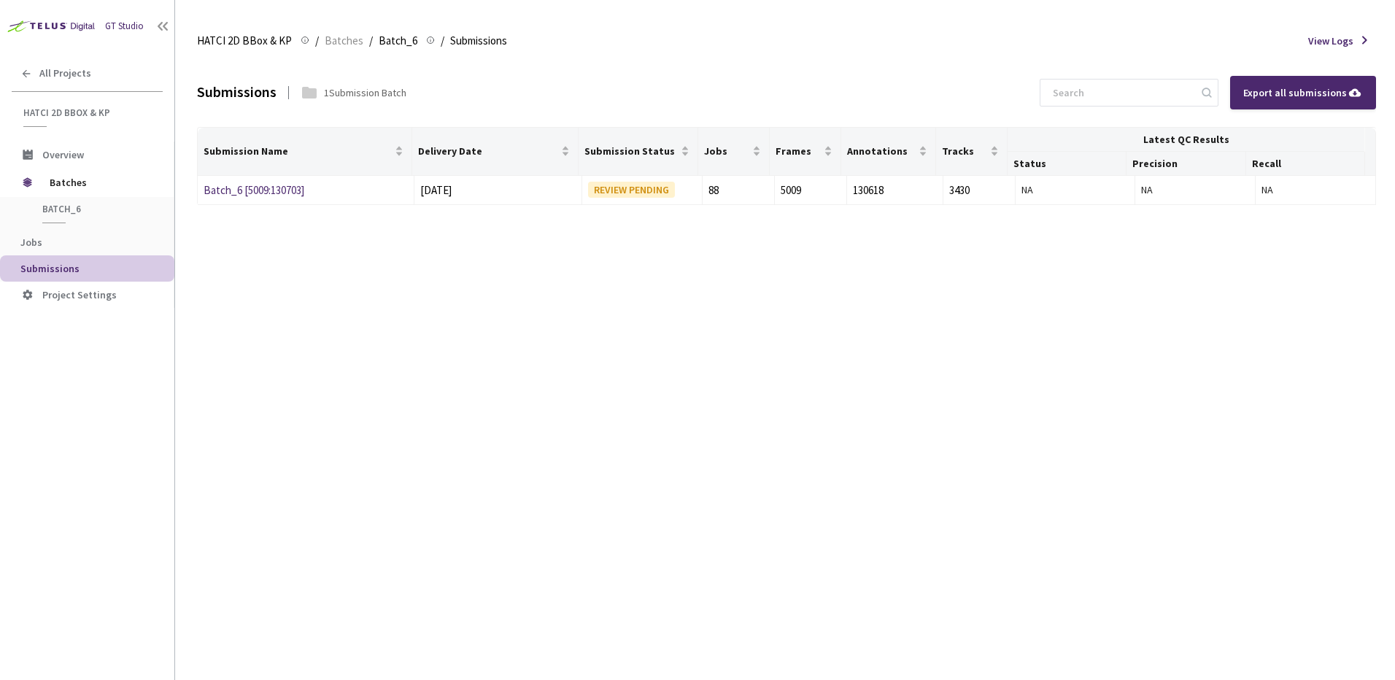
drag, startPoint x: 692, startPoint y: 369, endPoint x: 672, endPoint y: 113, distance: 256.2
click at [692, 358] on div "Submissions 1 Submission Batch Export all submissions Submission Name Delivery …" at bounding box center [786, 369] width 1179 height 622
drag, startPoint x: 659, startPoint y: 34, endPoint x: 666, endPoint y: 350, distance: 316.8
click at [658, 39] on div "HATCI 2D BBox & KP HATCI 2D BBox & KP / Batches / Batch_6 Batch_6 / Submissions…" at bounding box center [786, 40] width 1179 height 35
drag, startPoint x: 679, startPoint y: 334, endPoint x: 689, endPoint y: 76, distance: 258.5
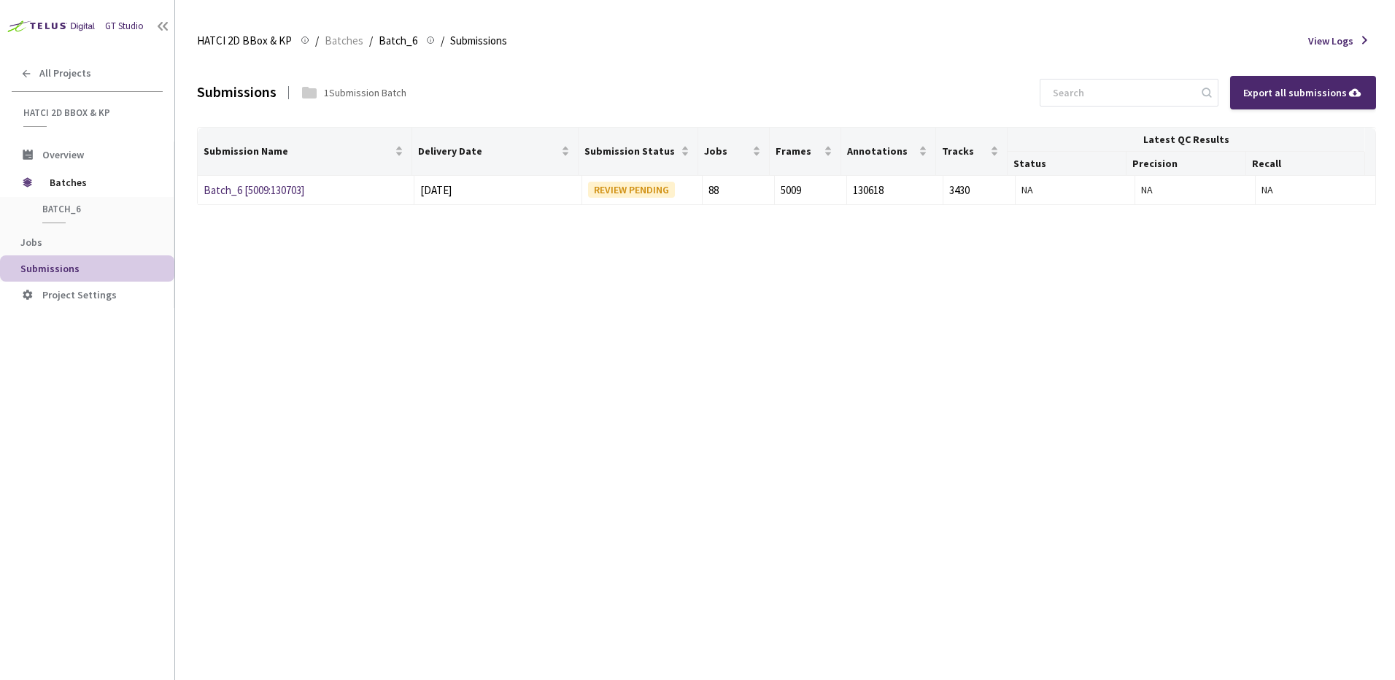
click at [679, 332] on div "Submissions 1 Submission Batch Export all submissions Submission Name Delivery …" at bounding box center [786, 369] width 1179 height 622
drag, startPoint x: 689, startPoint y: 75, endPoint x: 755, endPoint y: 441, distance: 371.5
click at [690, 80] on div "Submissions 1 Submission Batch Export all submissions" at bounding box center [786, 92] width 1179 height 69
drag, startPoint x: 755, startPoint y: 441, endPoint x: 720, endPoint y: 52, distance: 390.5
click at [755, 415] on div "Submissions 1 Submission Batch Export all submissions Submission Name Delivery …" at bounding box center [786, 369] width 1179 height 622
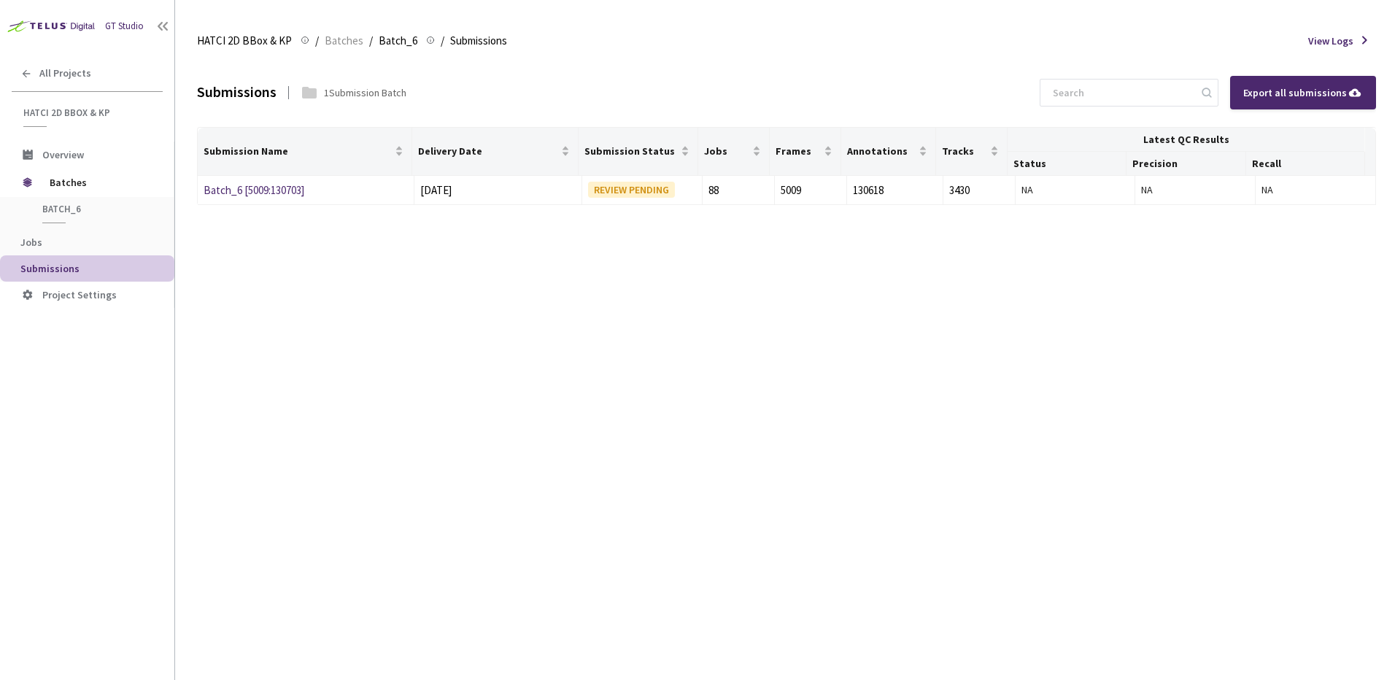
drag, startPoint x: 720, startPoint y: 52, endPoint x: 720, endPoint y: 68, distance: 16.1
click at [720, 64] on div "HATCI 2D BBox & KP HATCI 2D BBox & KP / Batches / Batch_6 Batch_6 / Submissions…" at bounding box center [786, 351] width 1179 height 657
drag, startPoint x: 720, startPoint y: 68, endPoint x: 685, endPoint y: 88, distance: 40.2
click at [711, 364] on div "Submissions 1 Submission Batch Export all submissions Submission Name Delivery …" at bounding box center [786, 369] width 1179 height 622
click at [632, 447] on div "Submissions 1 Submission Batch Export all submissions Submission Name Delivery …" at bounding box center [786, 369] width 1179 height 622
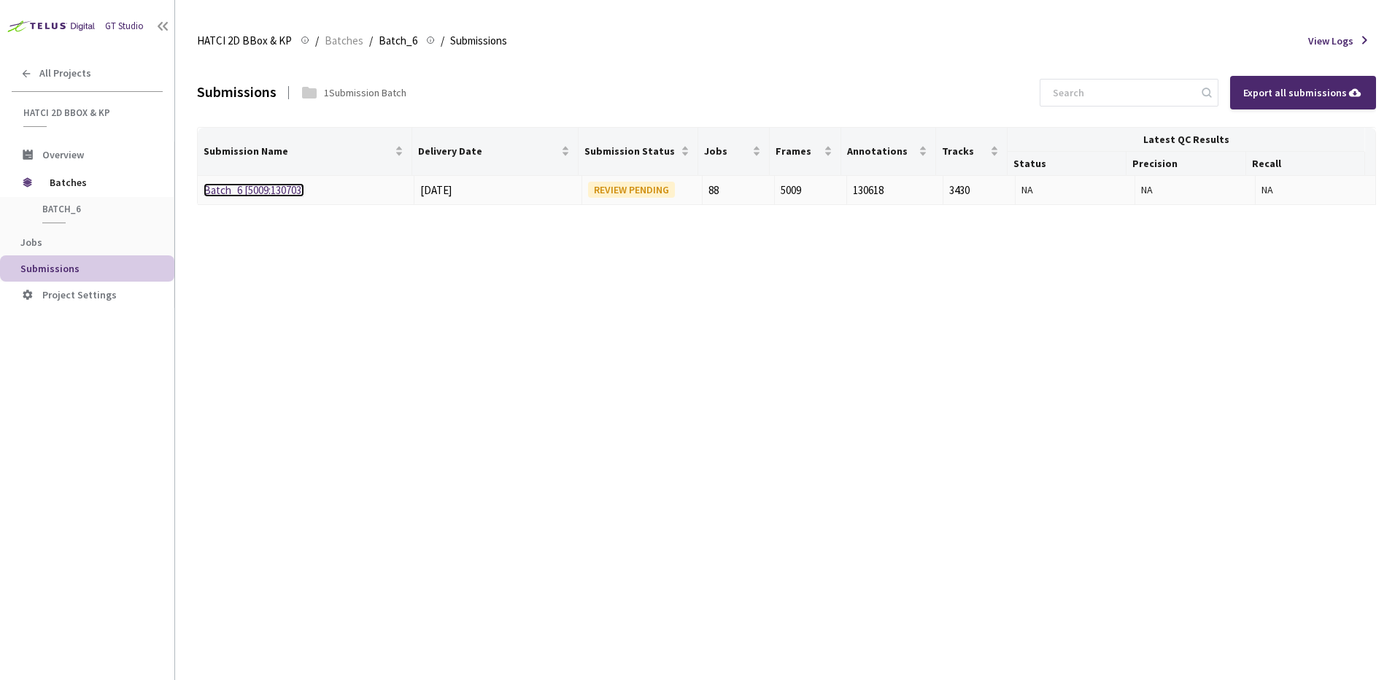
click at [247, 194] on link "Batch_6 [5009:130703]" at bounding box center [254, 190] width 101 height 14
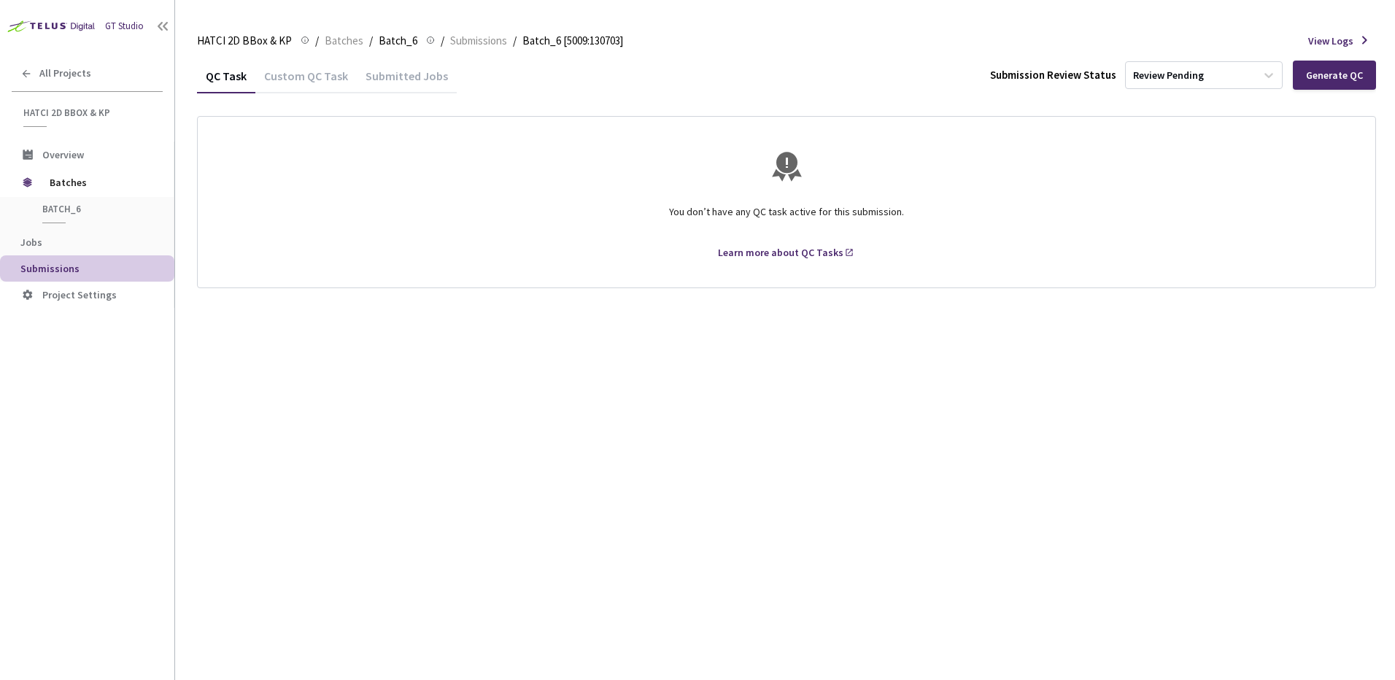
click at [707, 356] on div "QC Task Custom QC Task Submitted Jobs Submission Review Status Review Pending G…" at bounding box center [786, 369] width 1179 height 622
click at [706, 372] on div "QC Task Custom QC Task Submitted Jobs Submission Review Status Review Pending G…" at bounding box center [786, 369] width 1179 height 622
click at [704, 386] on div "QC Task Custom QC Task Submitted Jobs Submission Review Status Review Pending G…" at bounding box center [786, 369] width 1179 height 622
click at [547, 459] on div "QC Task Custom QC Task Submitted Jobs Submission Review Status Review Pending G…" at bounding box center [786, 369] width 1179 height 622
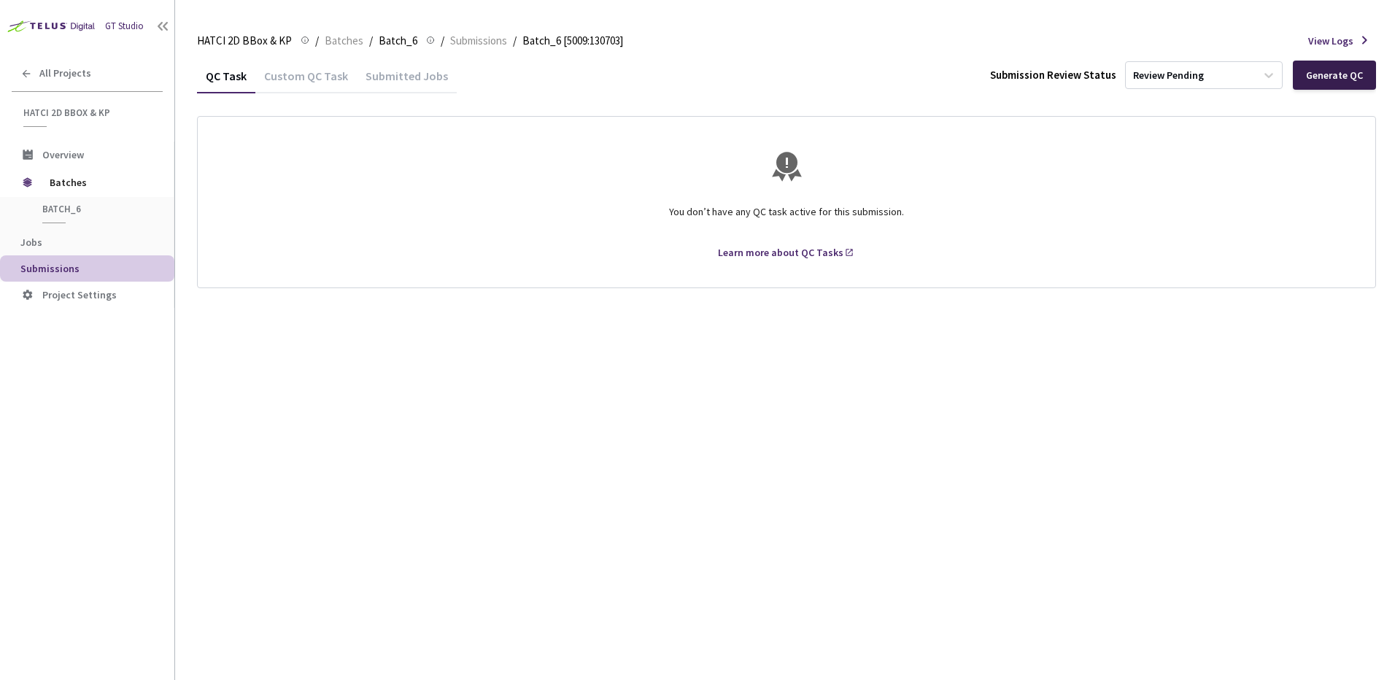
click at [1319, 88] on div "Generate QC" at bounding box center [1334, 75] width 83 height 29
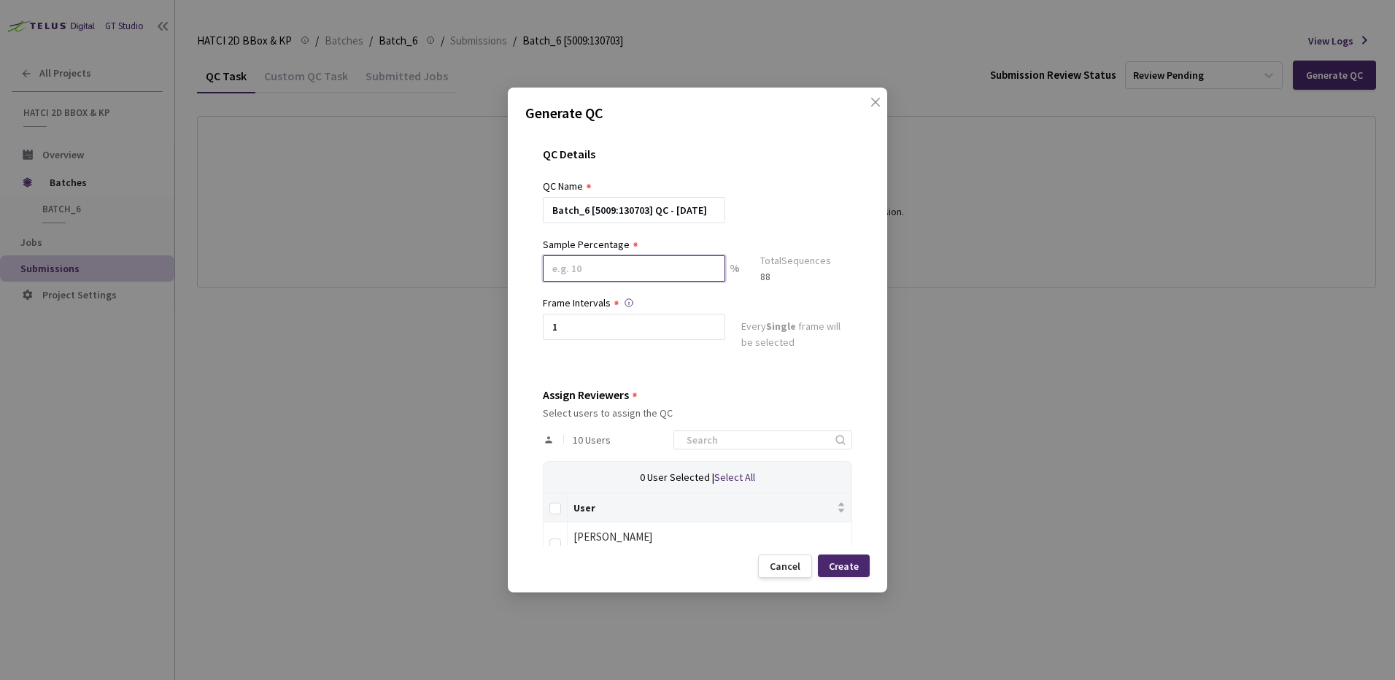
click at [641, 266] on input at bounding box center [634, 268] width 182 height 26
click at [836, 233] on div at bounding box center [697, 229] width 309 height 13
click at [623, 261] on input at bounding box center [634, 268] width 182 height 26
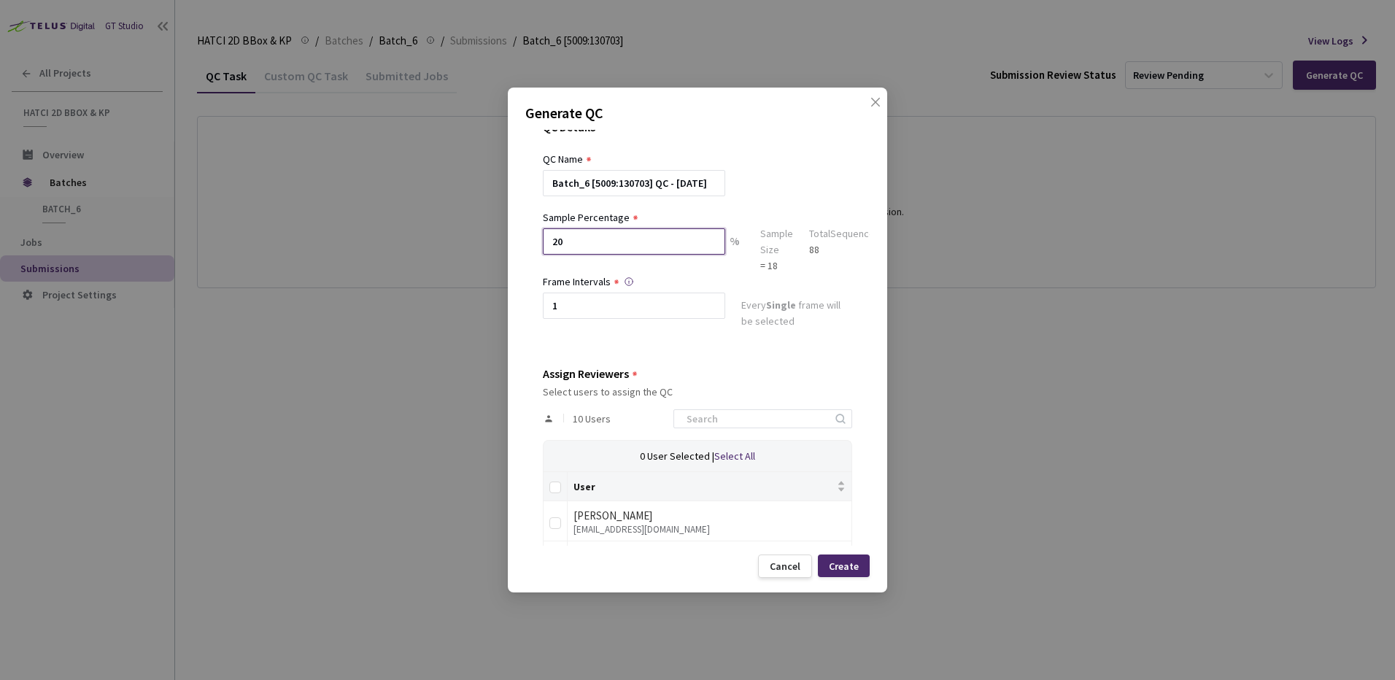
scroll to position [73, 0]
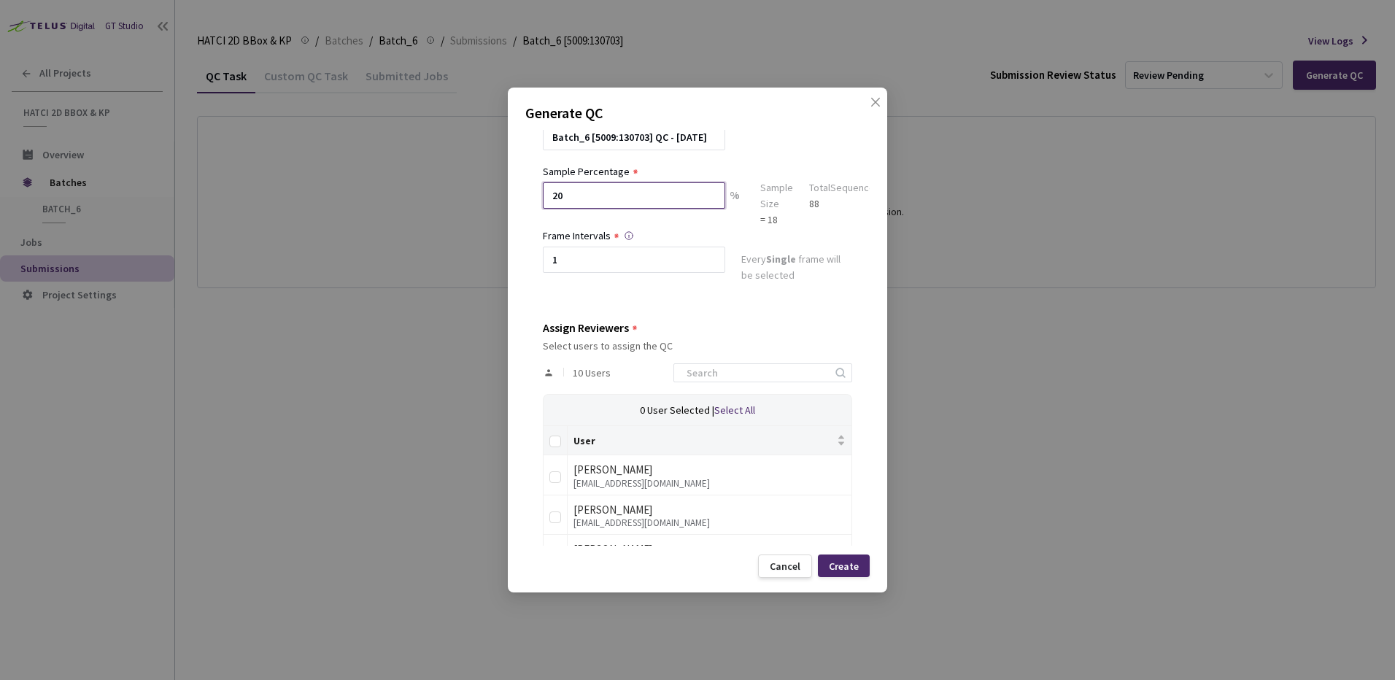
type input "2"
type input "1"
type input "16"
drag, startPoint x: 686, startPoint y: 259, endPoint x: 428, endPoint y: 253, distance: 257.7
click at [437, 253] on div "Generate QC QC Details QC Name Batch_6 [5009:130703] QC - 25 Sep, 2025 Sample P…" at bounding box center [697, 340] width 1395 height 680
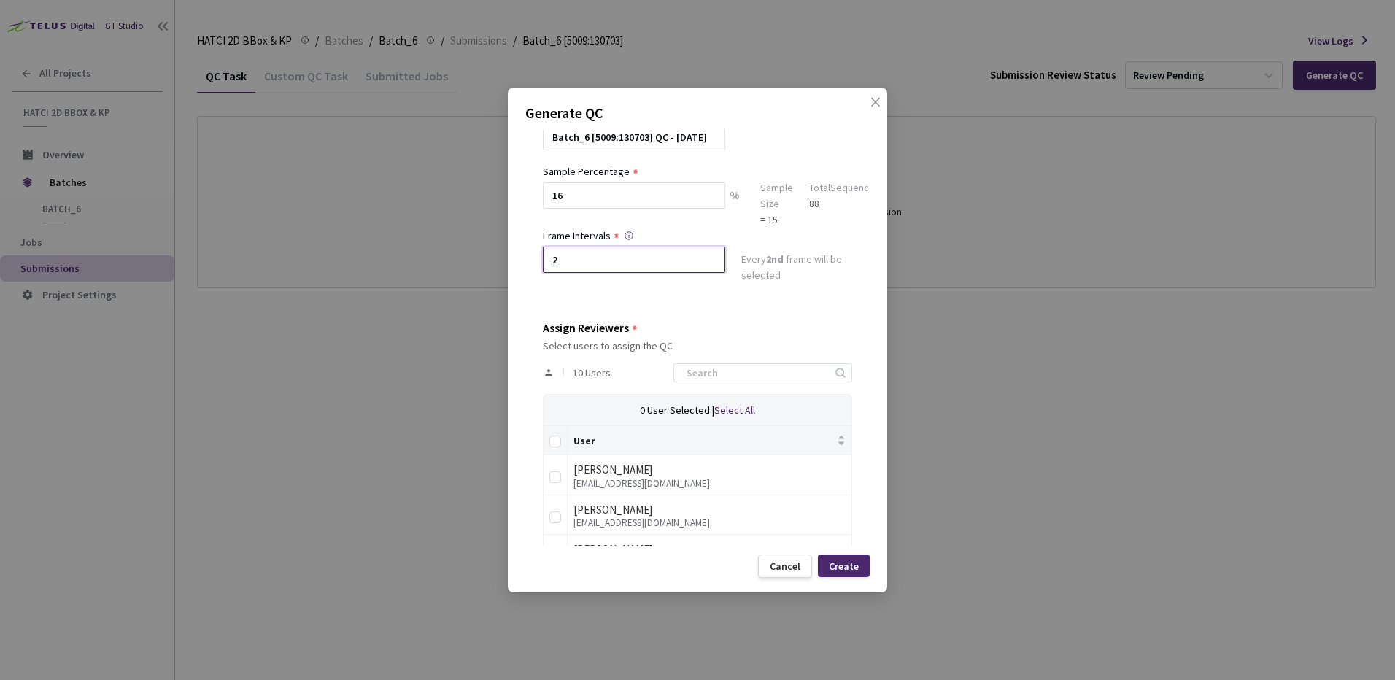
type input "2"
click at [735, 315] on div "QC Details QC Name Batch_6 [5009:130703] QC - 25 Sep, 2025 Sample Percentage 16…" at bounding box center [697, 338] width 344 height 416
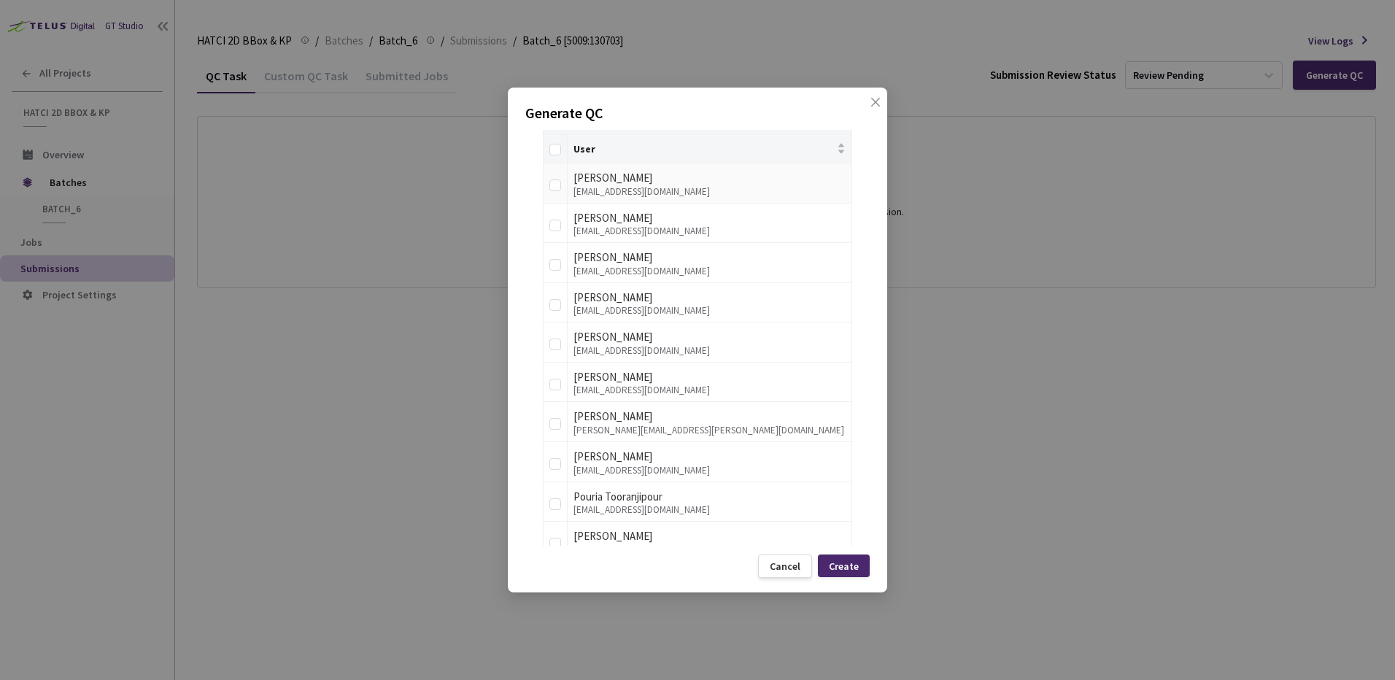
click at [564, 195] on td at bounding box center [556, 183] width 24 height 40
click at [556, 193] on label at bounding box center [556, 183] width 12 height 20
click at [556, 191] on input "checkbox" at bounding box center [556, 186] width 12 height 12
checkbox input "true"
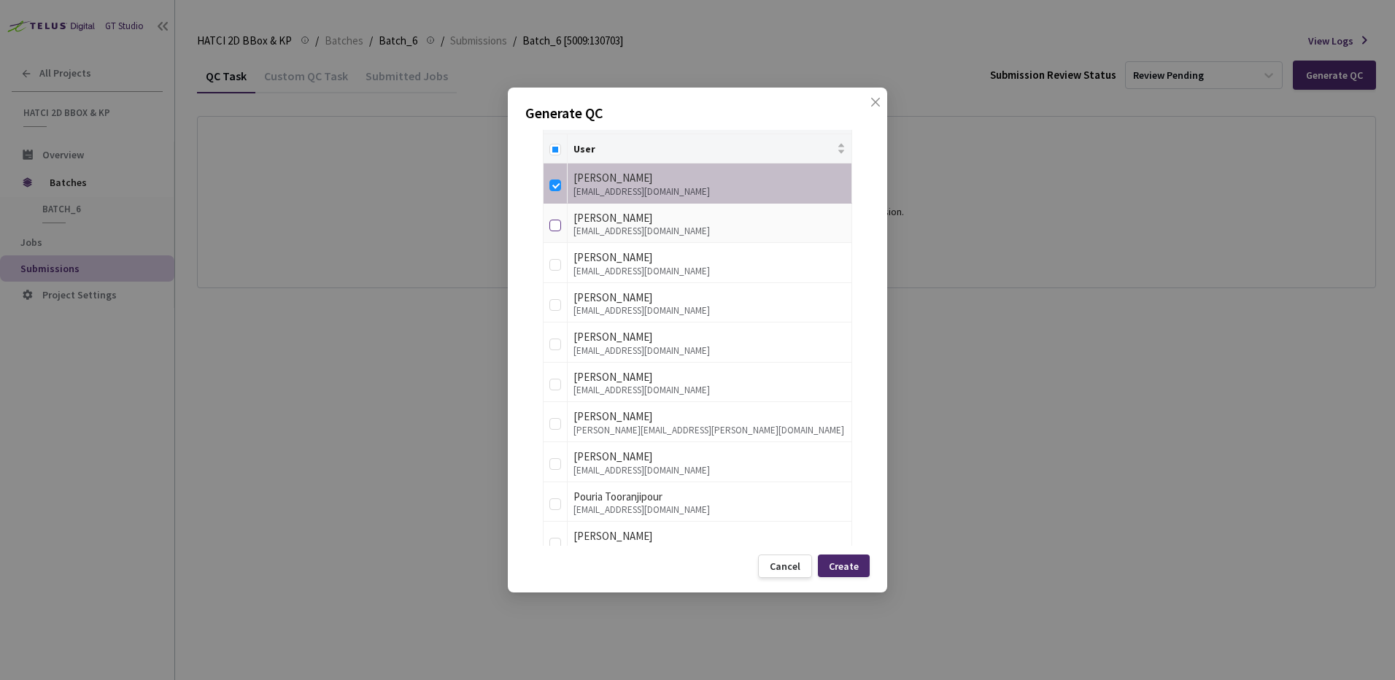
click at [555, 222] on input "checkbox" at bounding box center [556, 226] width 12 height 12
checkbox input "true"
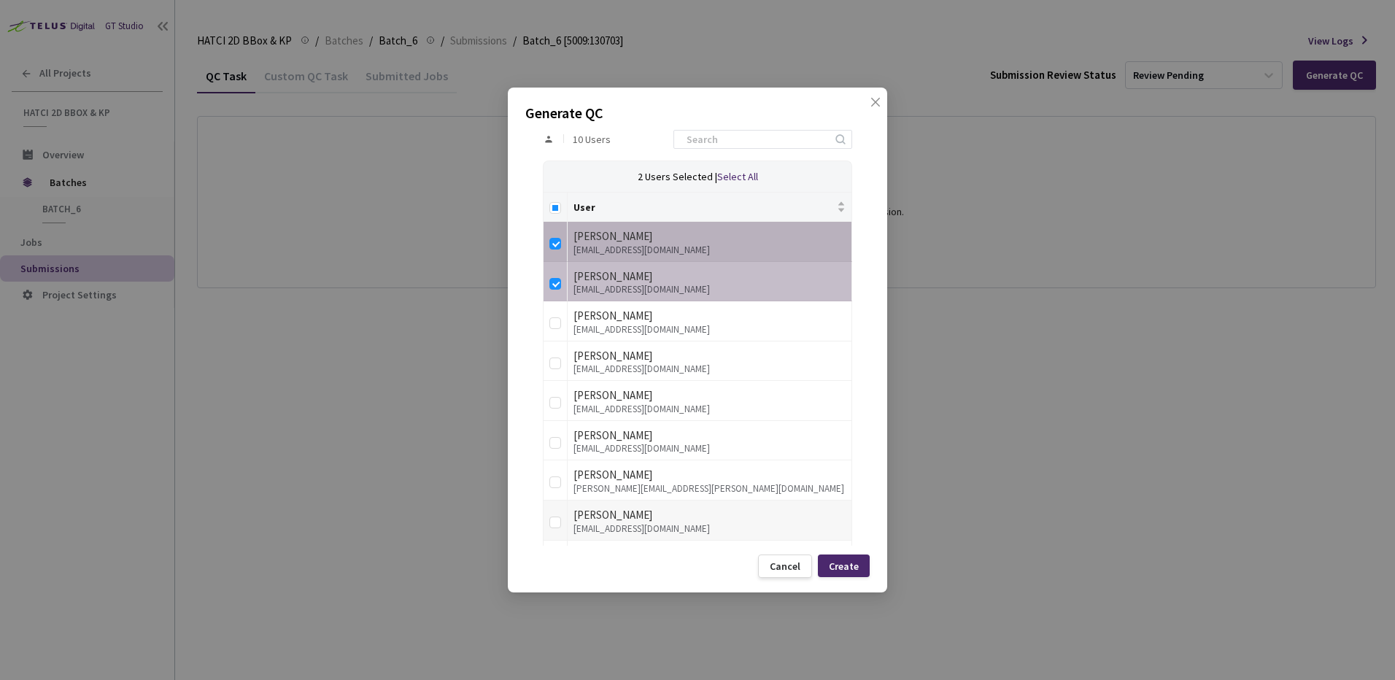
scroll to position [398, 0]
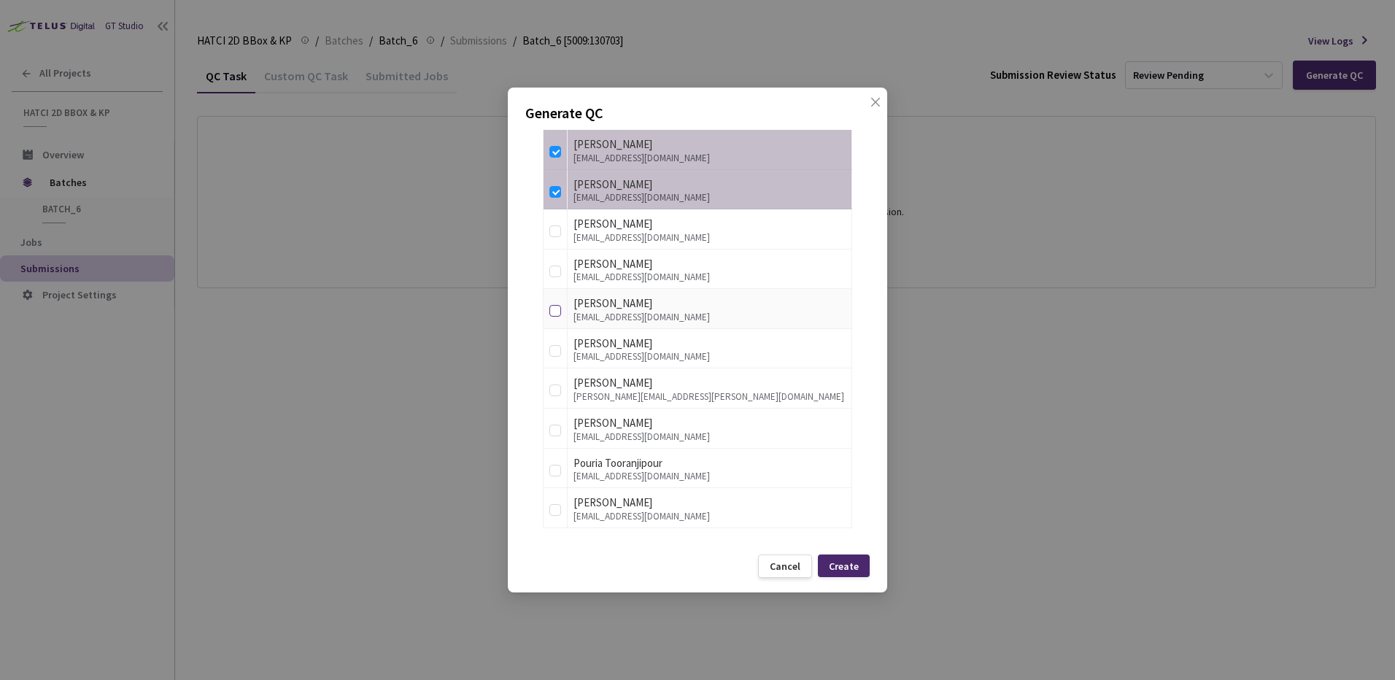
click at [550, 313] on input "checkbox" at bounding box center [556, 311] width 12 height 12
checkbox input "true"
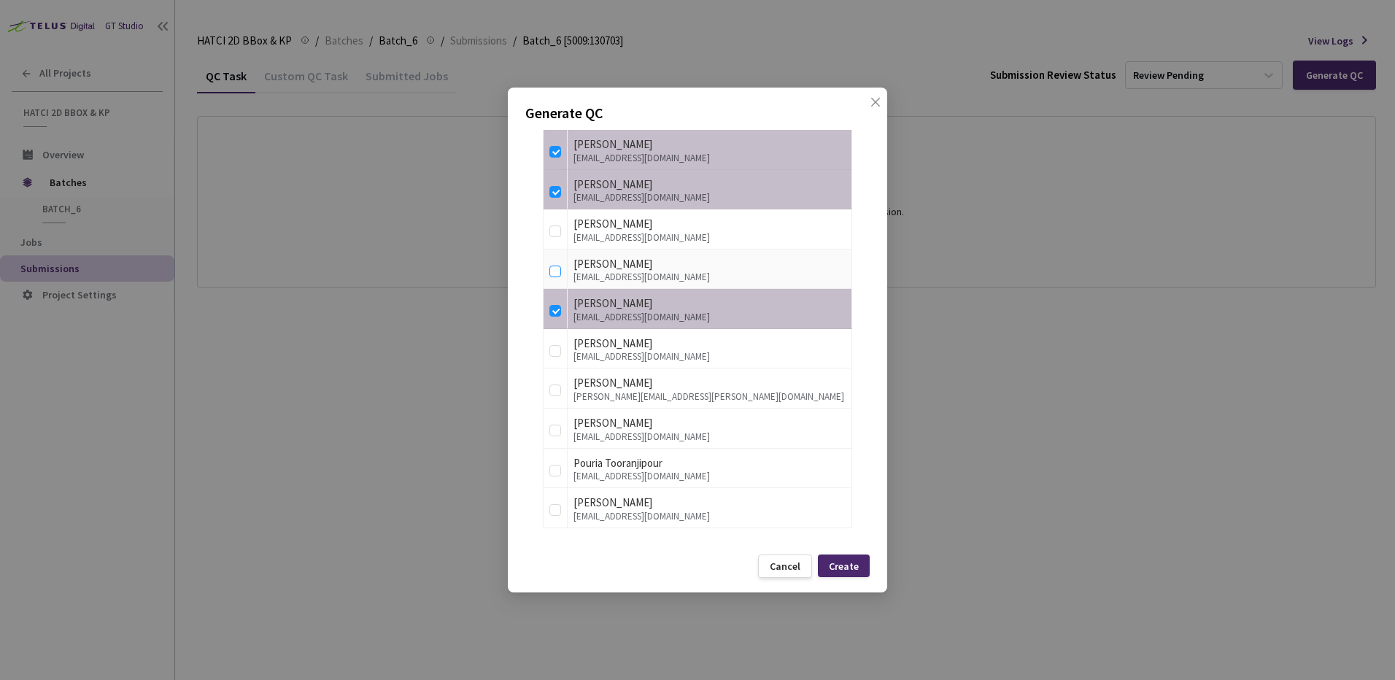
drag, startPoint x: 554, startPoint y: 275, endPoint x: 590, endPoint y: 263, distance: 37.6
click at [555, 274] on input "checkbox" at bounding box center [556, 272] width 12 height 12
checkbox input "true"
click at [555, 428] on input "checkbox" at bounding box center [556, 431] width 12 height 12
checkbox input "true"
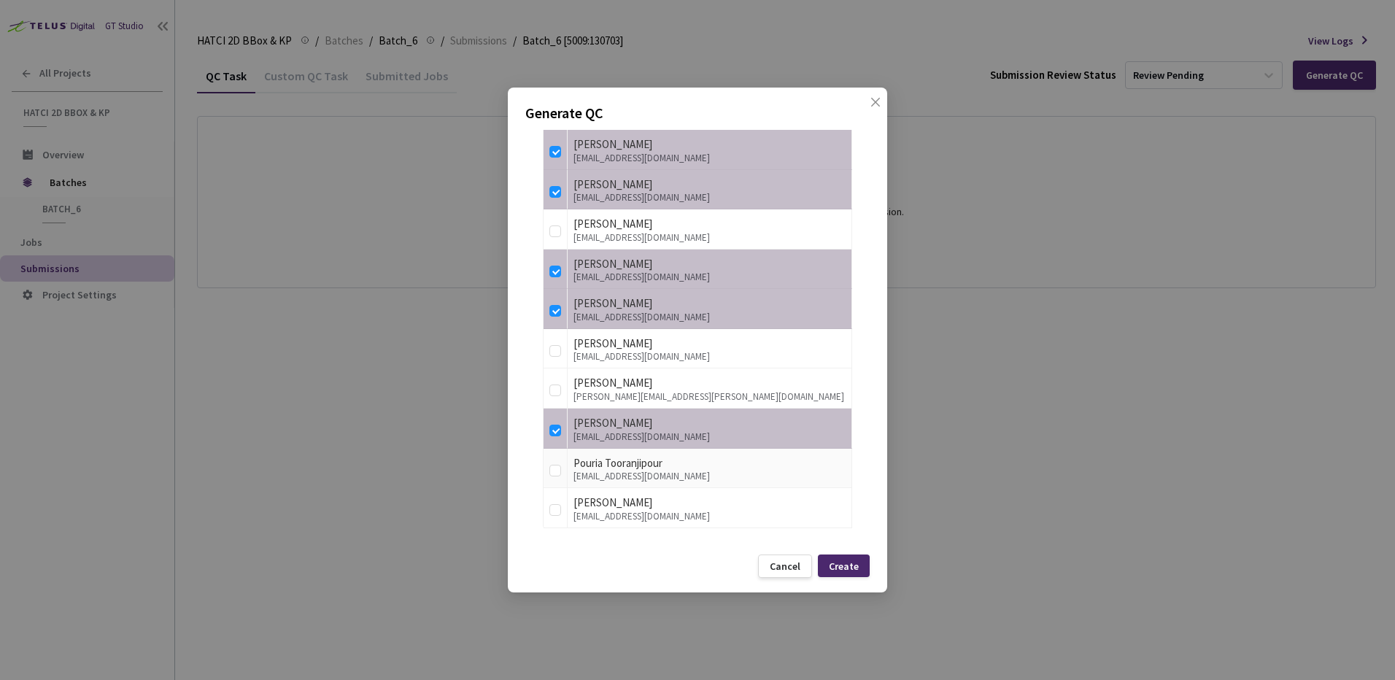
click at [549, 469] on td at bounding box center [556, 469] width 24 height 40
click at [558, 505] on label at bounding box center [556, 508] width 12 height 20
click at [558, 505] on input "checkbox" at bounding box center [556, 510] width 12 height 12
checkbox input "true"
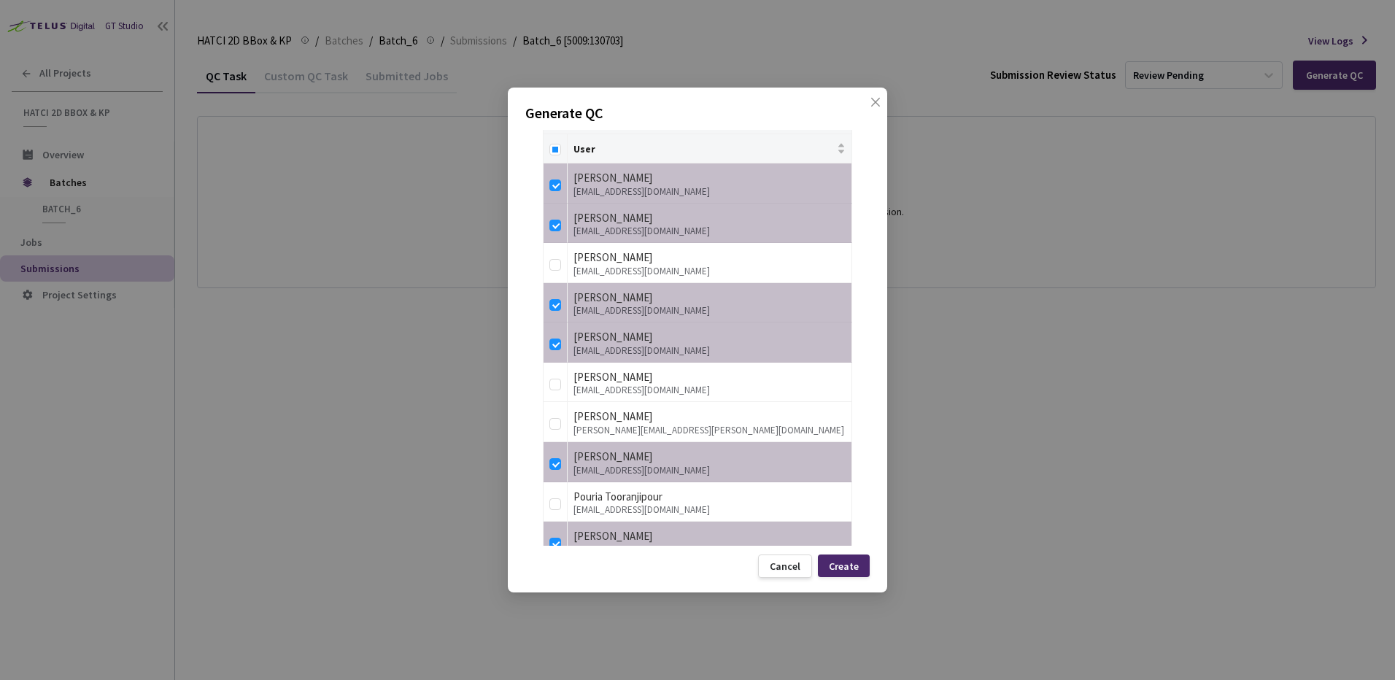
scroll to position [0, 0]
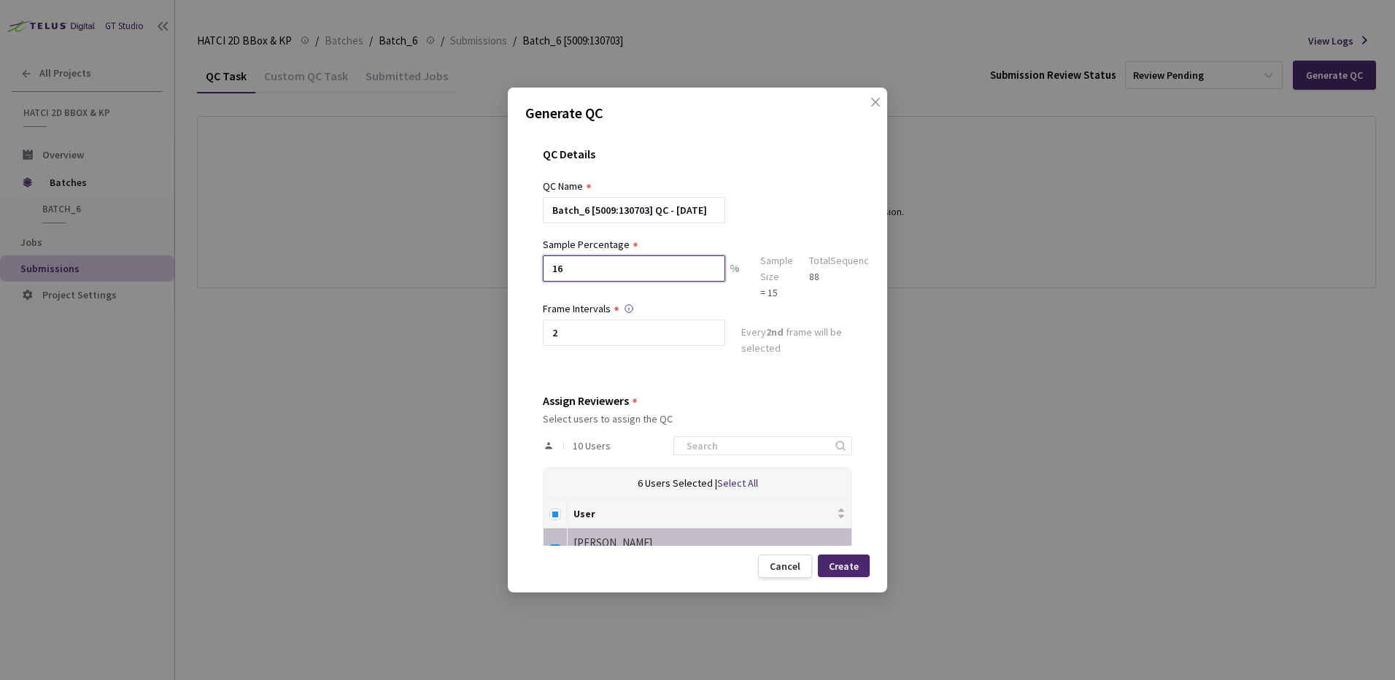
click at [593, 262] on input "16" at bounding box center [634, 268] width 182 height 26
drag, startPoint x: 614, startPoint y: 270, endPoint x: 450, endPoint y: 266, distance: 164.3
click at [453, 266] on div "Generate QC QC Details QC Name Batch_6 [5009:130703] QC - 25 Sep, 2025 Sample P…" at bounding box center [697, 340] width 1395 height 680
type input "20"
click at [799, 289] on div "Sample Percentage 20 % Sample Size = 18 Total Sequences 88" at bounding box center [711, 268] width 337 height 64
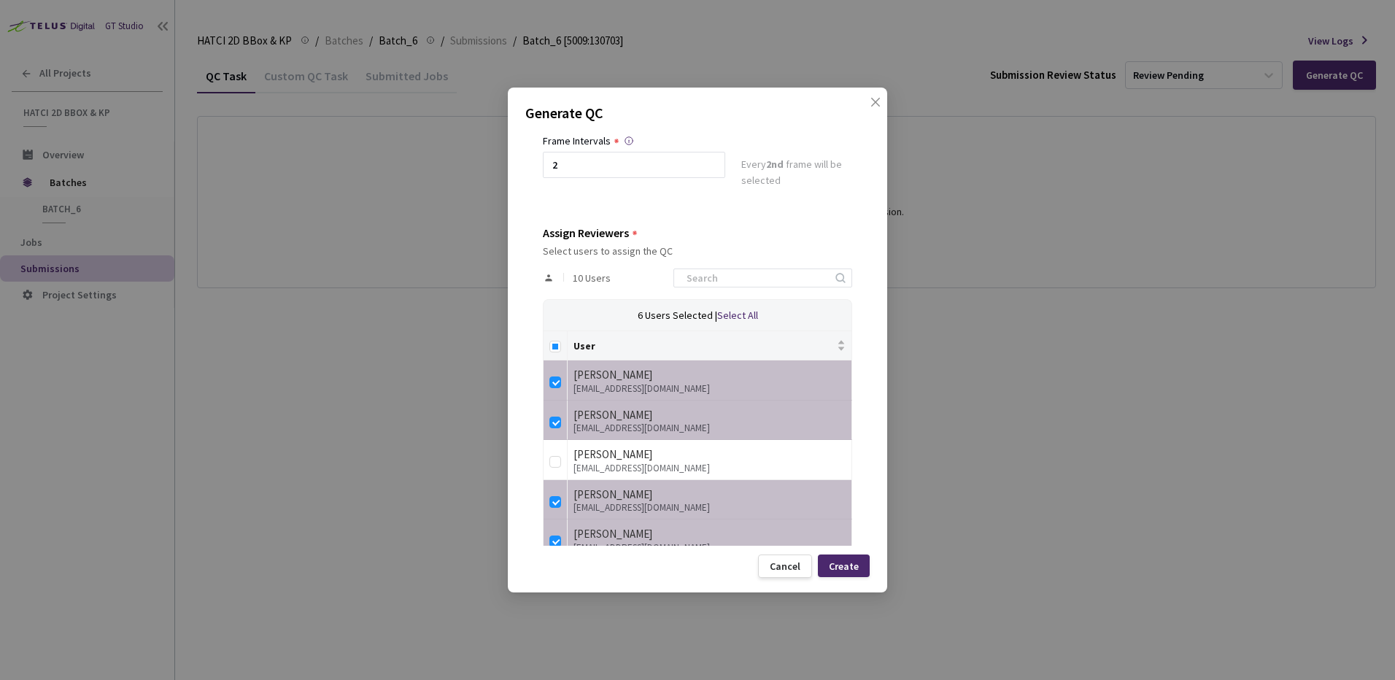
scroll to position [398, 0]
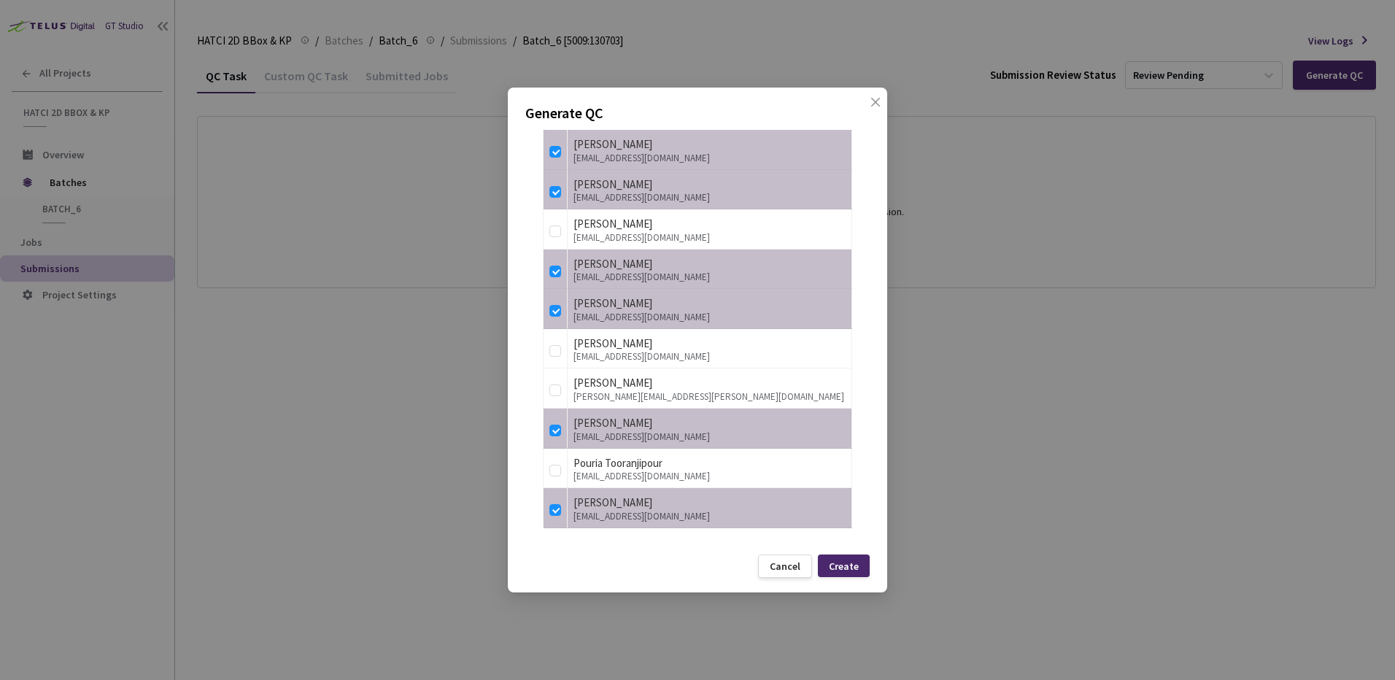
drag, startPoint x: 847, startPoint y: 560, endPoint x: 848, endPoint y: 547, distance: 13.9
click at [847, 560] on div "Create" at bounding box center [844, 566] width 30 height 12
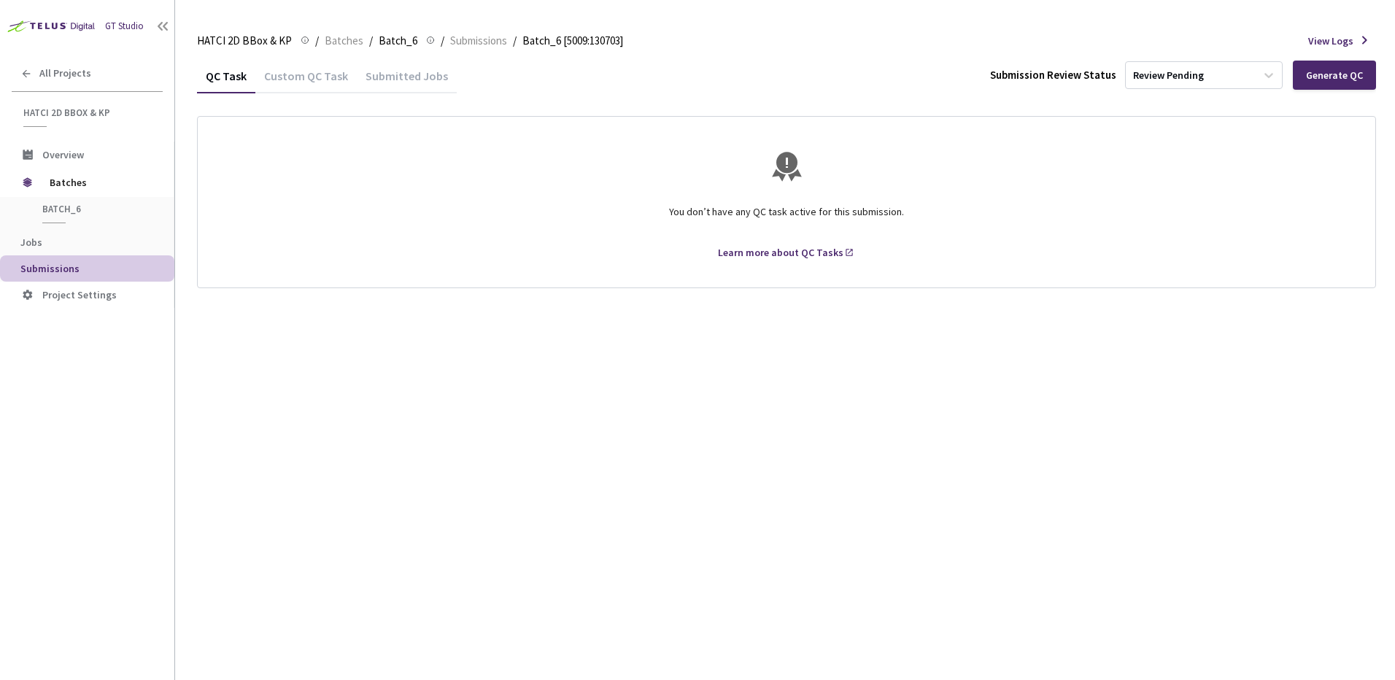
click at [115, 308] on li "Project Settings" at bounding box center [87, 295] width 174 height 26
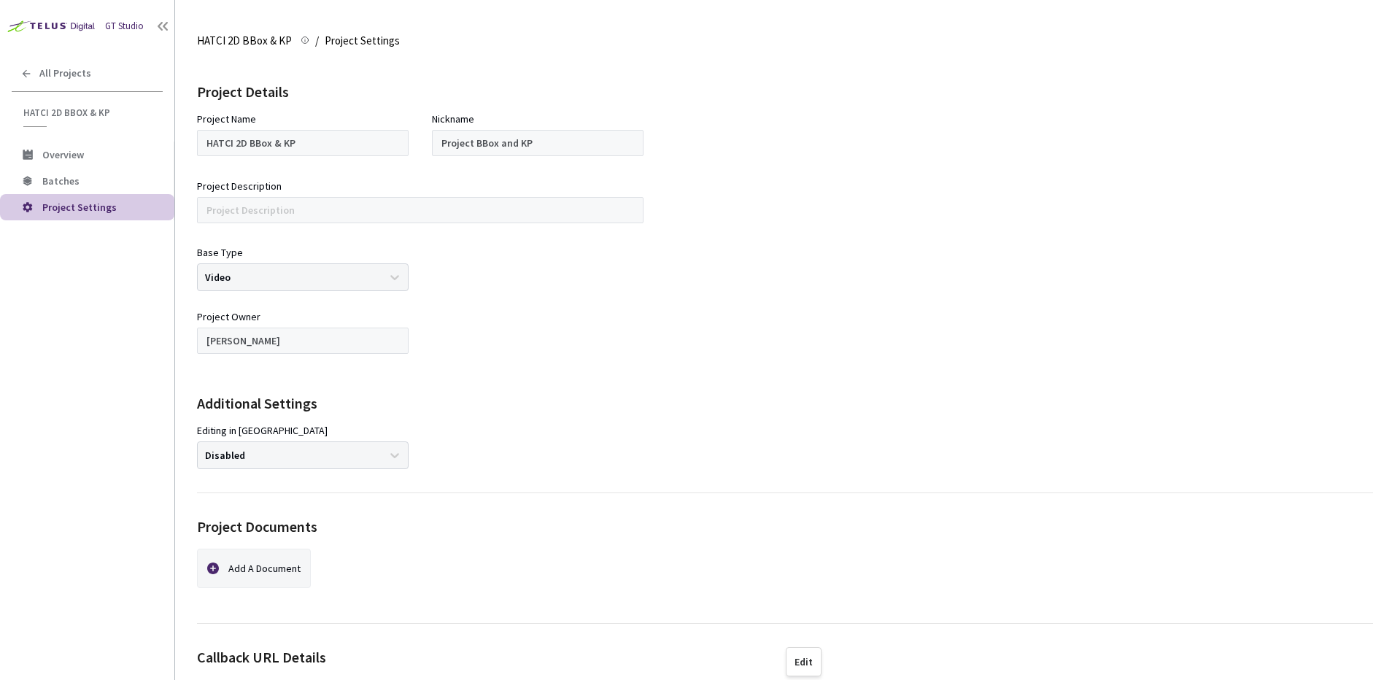
drag, startPoint x: 802, startPoint y: 305, endPoint x: 802, endPoint y: 297, distance: 8.0
click at [802, 301] on div "Project Details Project Name HATCI 2D BBox & KP Nickname Project BBox and KP Pr…" at bounding box center [785, 275] width 1176 height 435
click at [808, 379] on div "Project Details Project Name HATCI 2D BBox & KP Nickname Project BBox and KP Pr…" at bounding box center [785, 275] width 1176 height 435
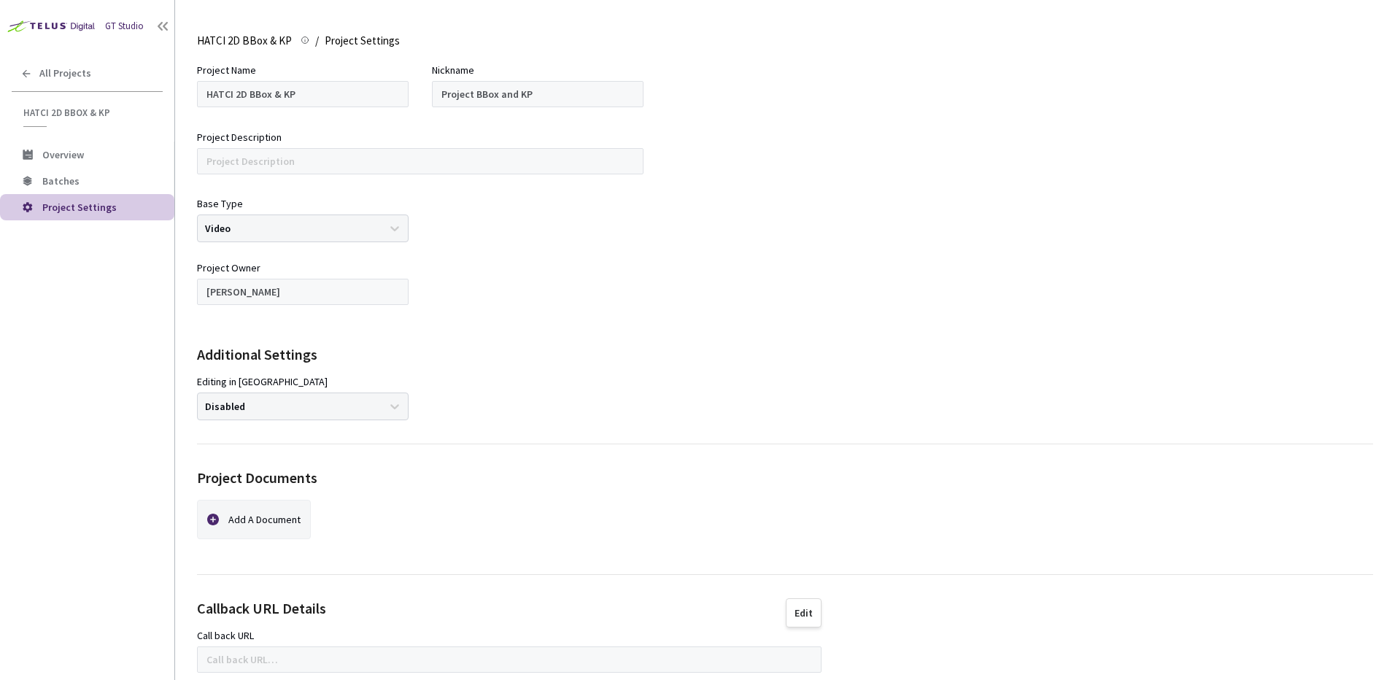
scroll to position [73, 0]
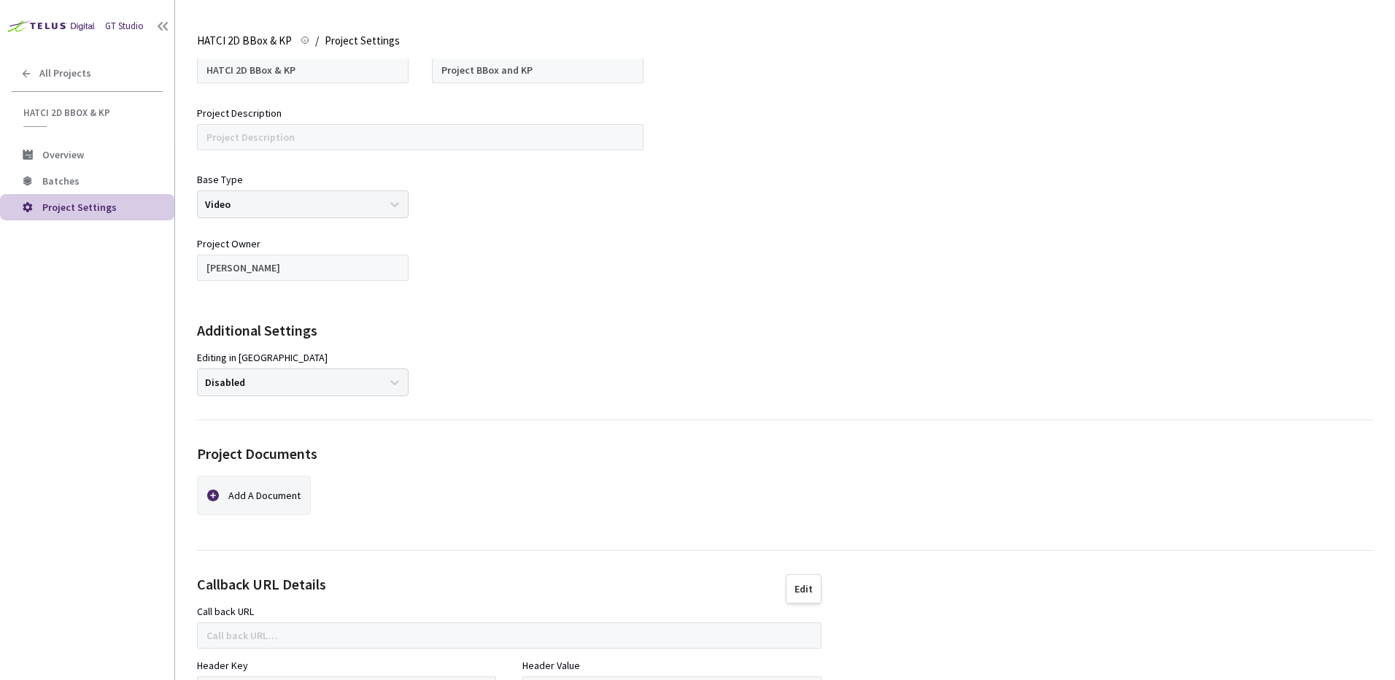
click at [616, 565] on div "Callback URL Details Edit Call back URL Header Key Header Value" at bounding box center [785, 639] width 1176 height 176
click at [616, 525] on div "Add A Document" at bounding box center [509, 501] width 625 height 51
click at [619, 567] on div "Callback URL Details Edit Call back URL Header Key Header Value" at bounding box center [785, 639] width 1176 height 176
click at [618, 522] on div "Add A Document" at bounding box center [509, 501] width 625 height 51
click at [620, 550] on div "Project Details Project Name HATCI 2D BBox & KP Nickname Project BBox and KP Pr…" at bounding box center [785, 356] width 1176 height 742
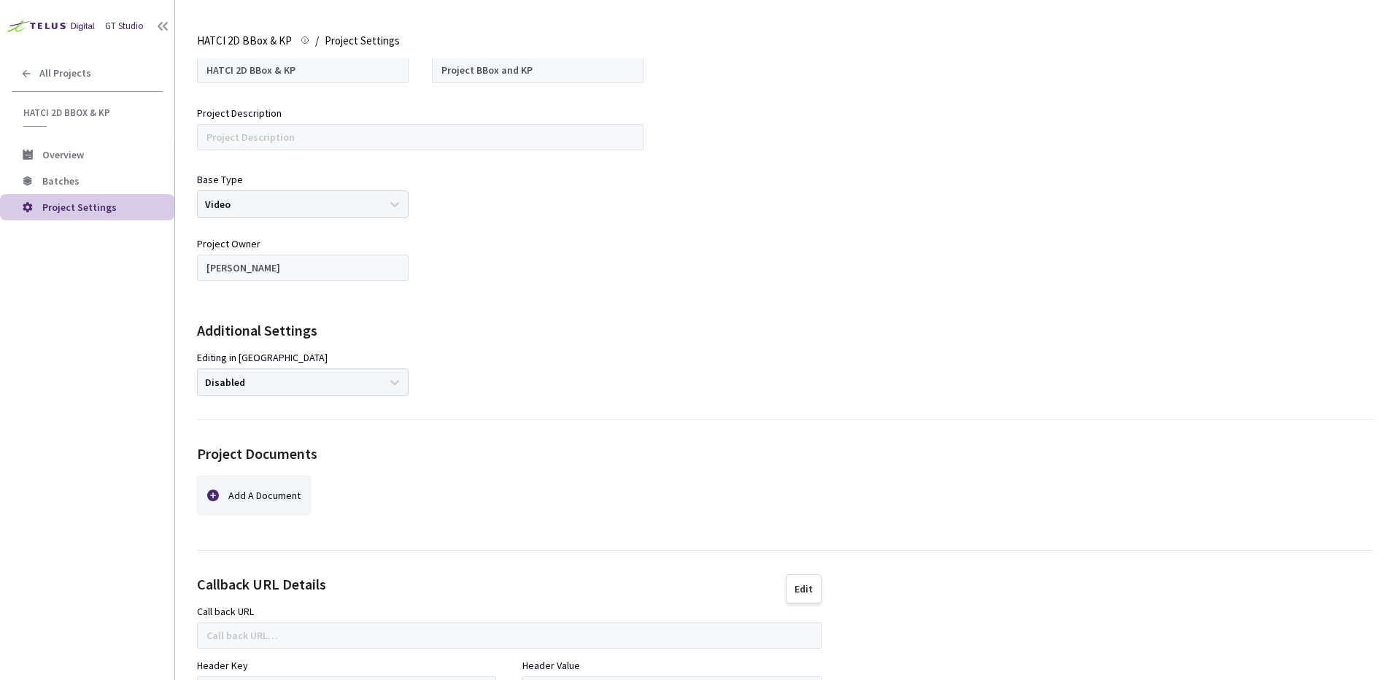
drag, startPoint x: 620, startPoint y: 550, endPoint x: 624, endPoint y: 560, distance: 11.1
click at [618, 512] on div "Add A Document" at bounding box center [509, 501] width 625 height 51
click at [625, 515] on div "Add A Document" at bounding box center [509, 501] width 625 height 51
click at [627, 553] on div "Callback URL Details Edit Call back URL Header Key Header Value" at bounding box center [785, 639] width 1176 height 176
click at [625, 523] on div "Add A Document" at bounding box center [509, 501] width 625 height 51
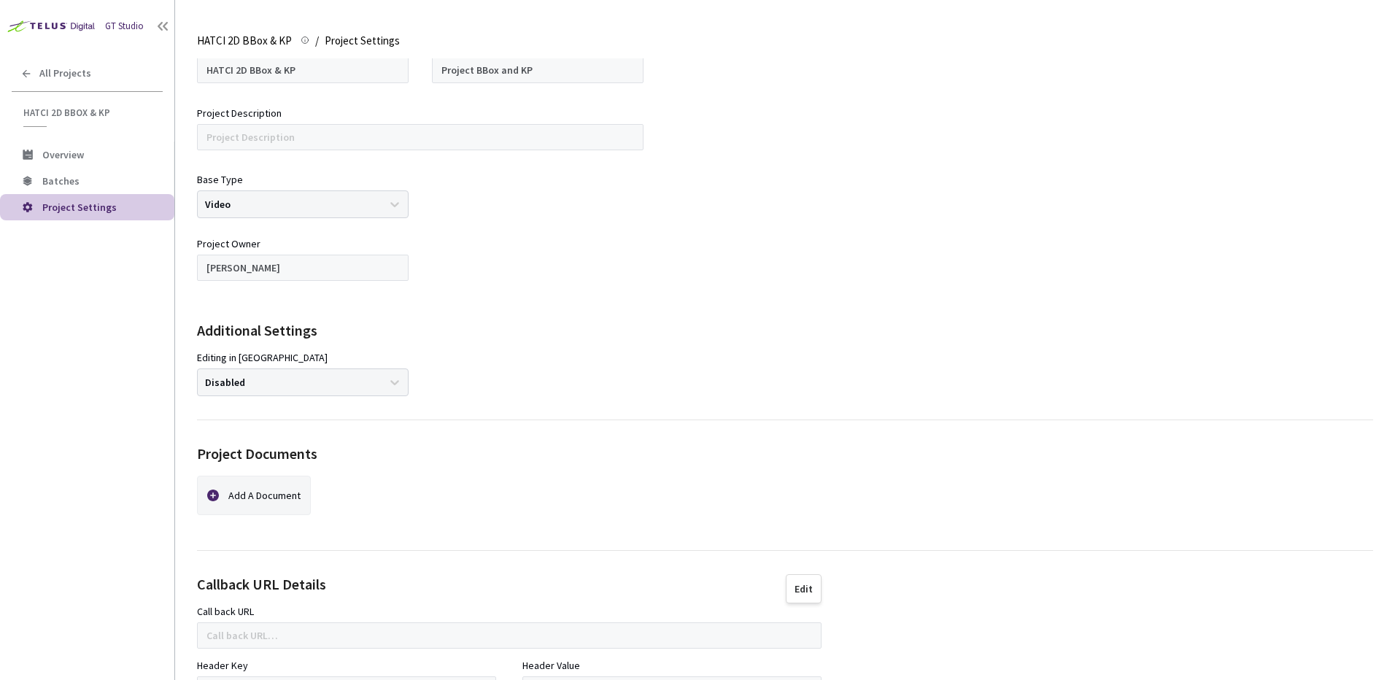
drag, startPoint x: 631, startPoint y: 568, endPoint x: 625, endPoint y: 512, distance: 56.5
click at [631, 560] on div "Callback URL Details Edit Call back URL Header Key Header Value" at bounding box center [785, 639] width 1176 height 176
click at [625, 512] on div "Add A Document" at bounding box center [509, 501] width 625 height 51
click at [629, 548] on div "Project Documents Add A Document" at bounding box center [785, 485] width 1176 height 131
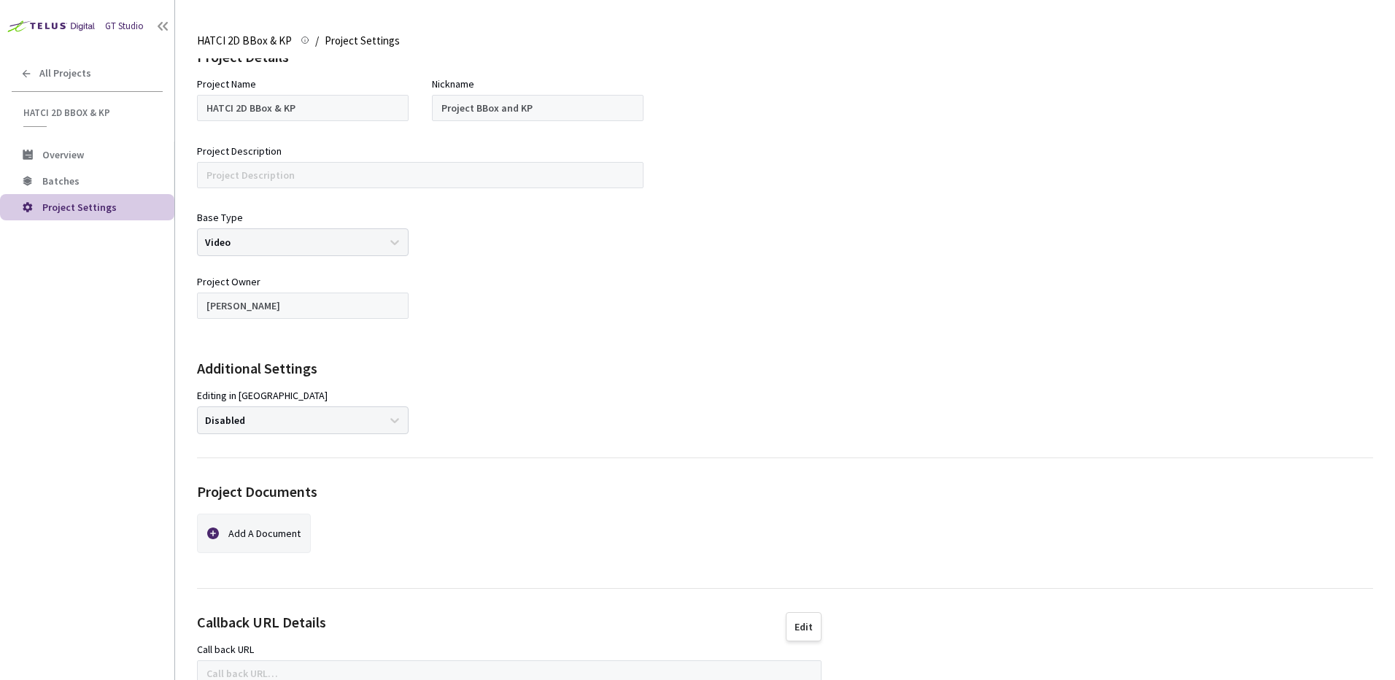
scroll to position [0, 0]
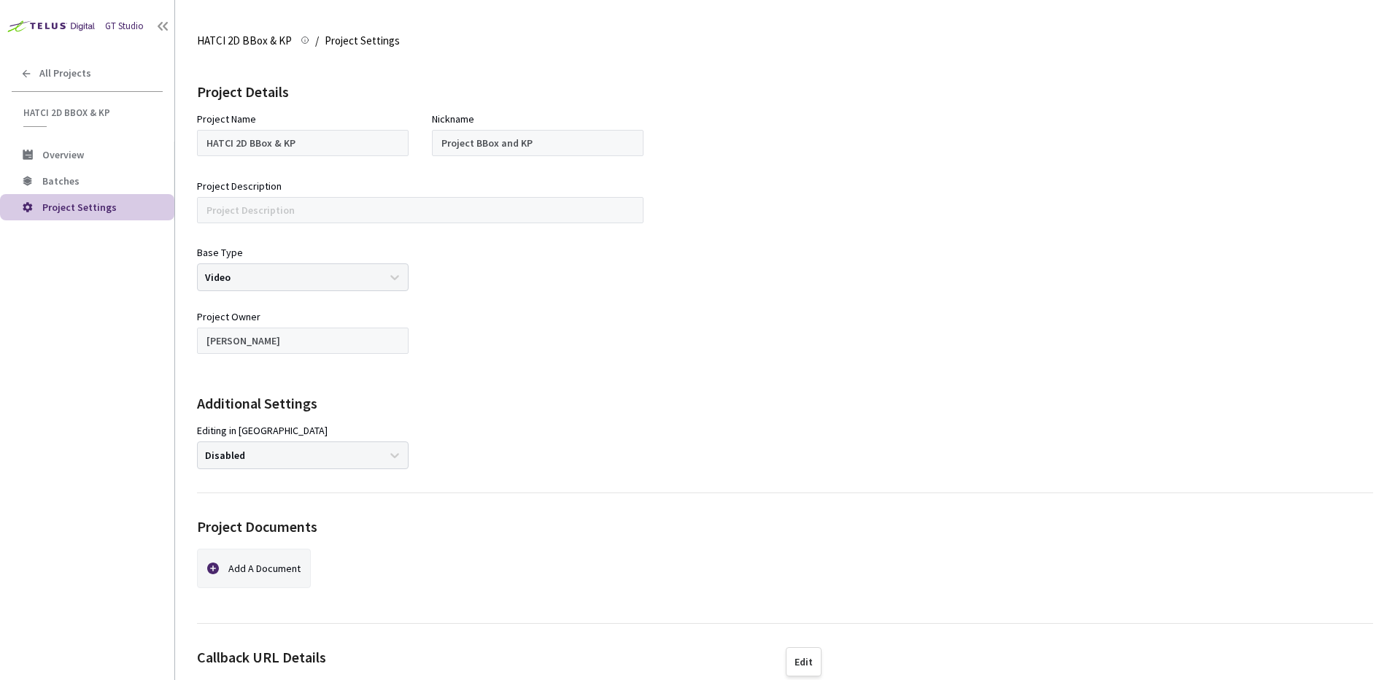
click at [441, 373] on div "Project Details Project Name HATCI 2D BBox & KP Nickname Project BBox and KP Pr…" at bounding box center [785, 275] width 1176 height 435
click at [479, 347] on div at bounding box center [538, 338] width 212 height 58
click at [506, 337] on div at bounding box center [538, 338] width 212 height 58
click at [504, 320] on div at bounding box center [538, 338] width 212 height 58
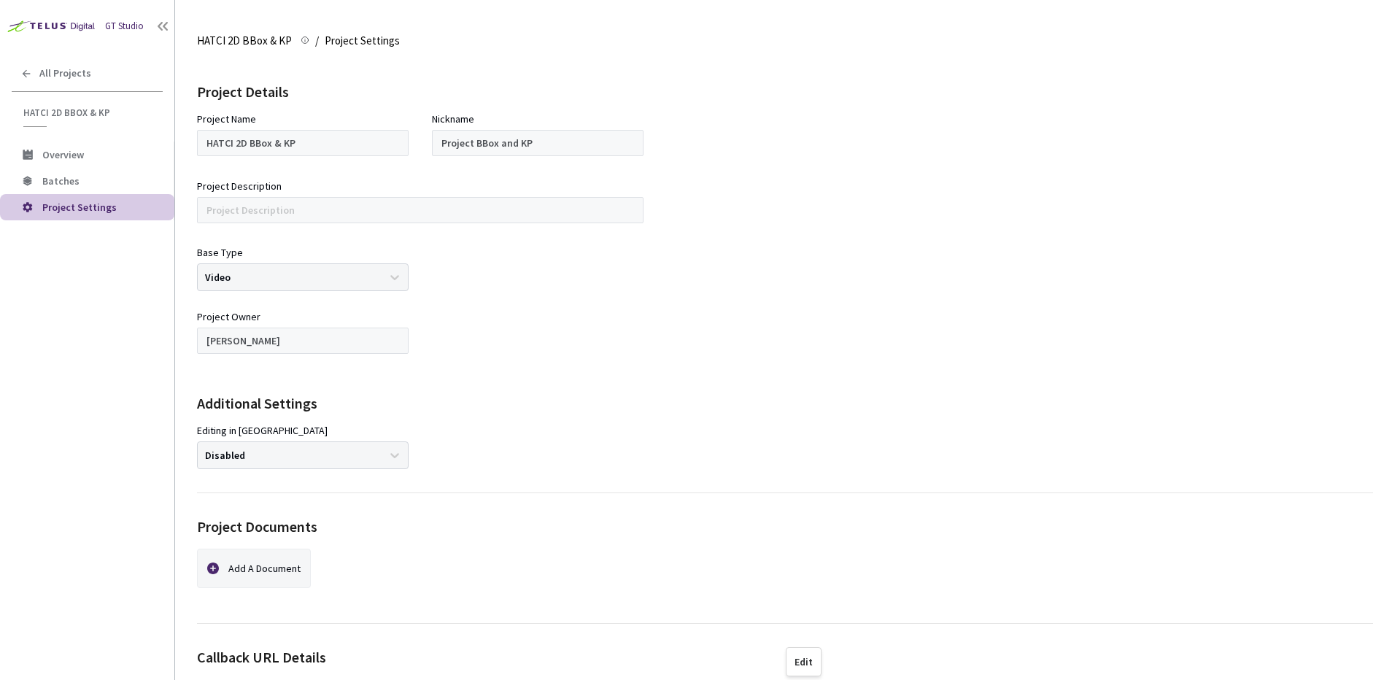
click at [509, 332] on div at bounding box center [538, 338] width 212 height 58
click at [508, 312] on div at bounding box center [538, 338] width 212 height 58
click at [505, 351] on div at bounding box center [538, 338] width 212 height 58
click at [504, 325] on div at bounding box center [538, 338] width 212 height 58
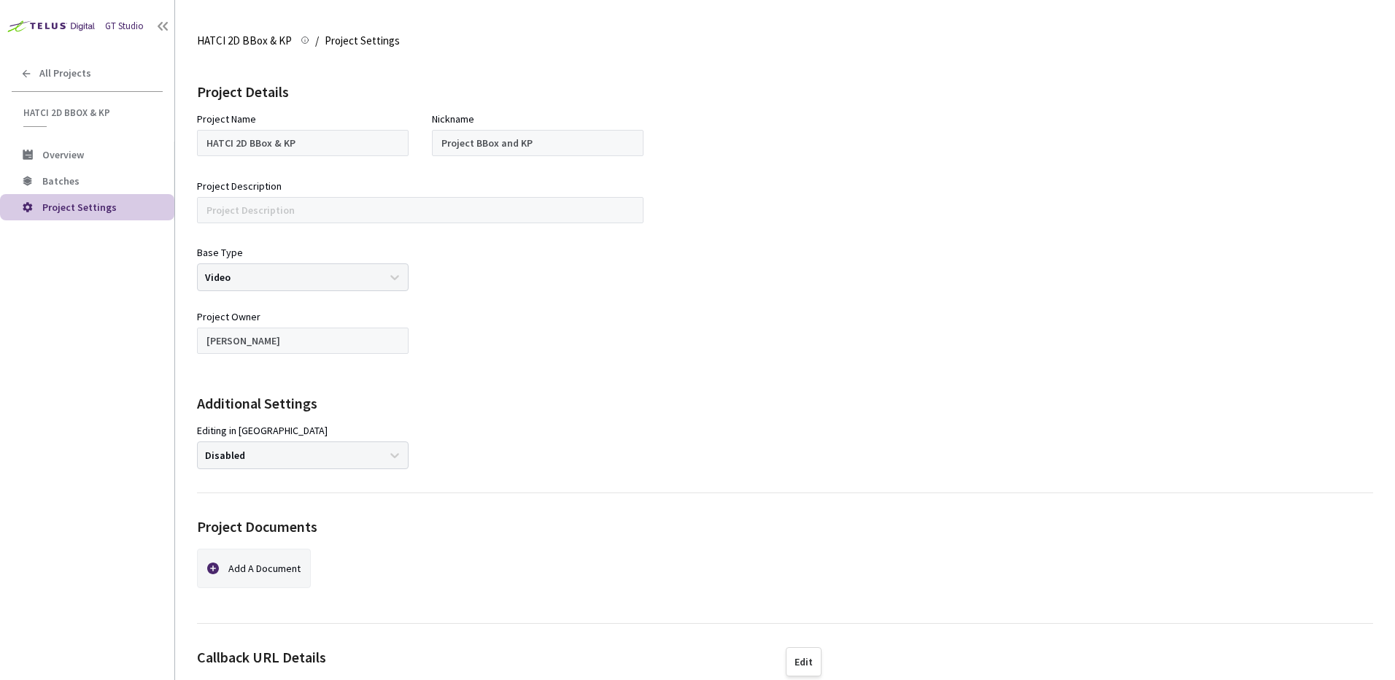
click at [504, 325] on div at bounding box center [538, 338] width 212 height 58
click at [521, 298] on div "Project Details Project Name HATCI 2D BBox & KP Nickname Project BBox and KP Pr…" at bounding box center [785, 275] width 1176 height 435
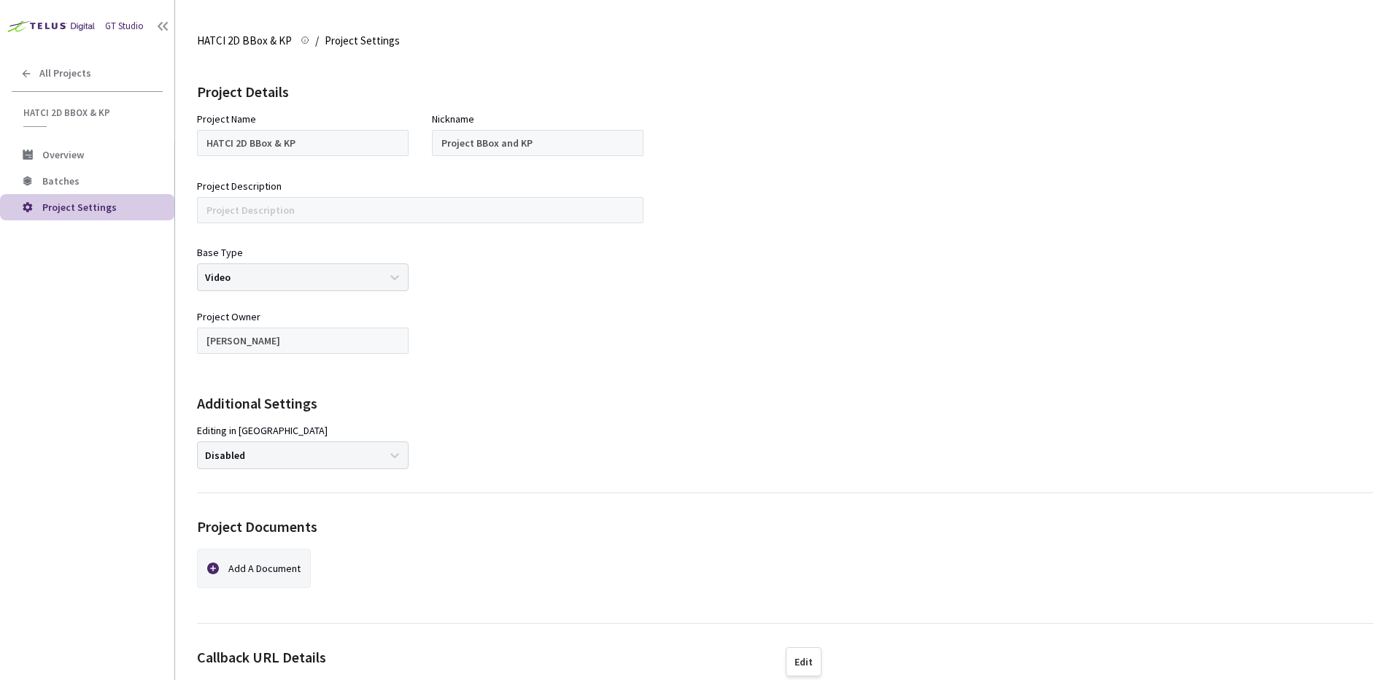
click at [528, 328] on div at bounding box center [538, 338] width 212 height 58
click at [535, 308] on div "Project Details Project Name HATCI 2D BBox & KP Nickname Project BBox and KP Pr…" at bounding box center [785, 275] width 1176 height 435
click at [539, 330] on div at bounding box center [538, 338] width 212 height 58
click at [539, 309] on div at bounding box center [538, 338] width 212 height 58
click at [525, 323] on div at bounding box center [538, 338] width 212 height 58
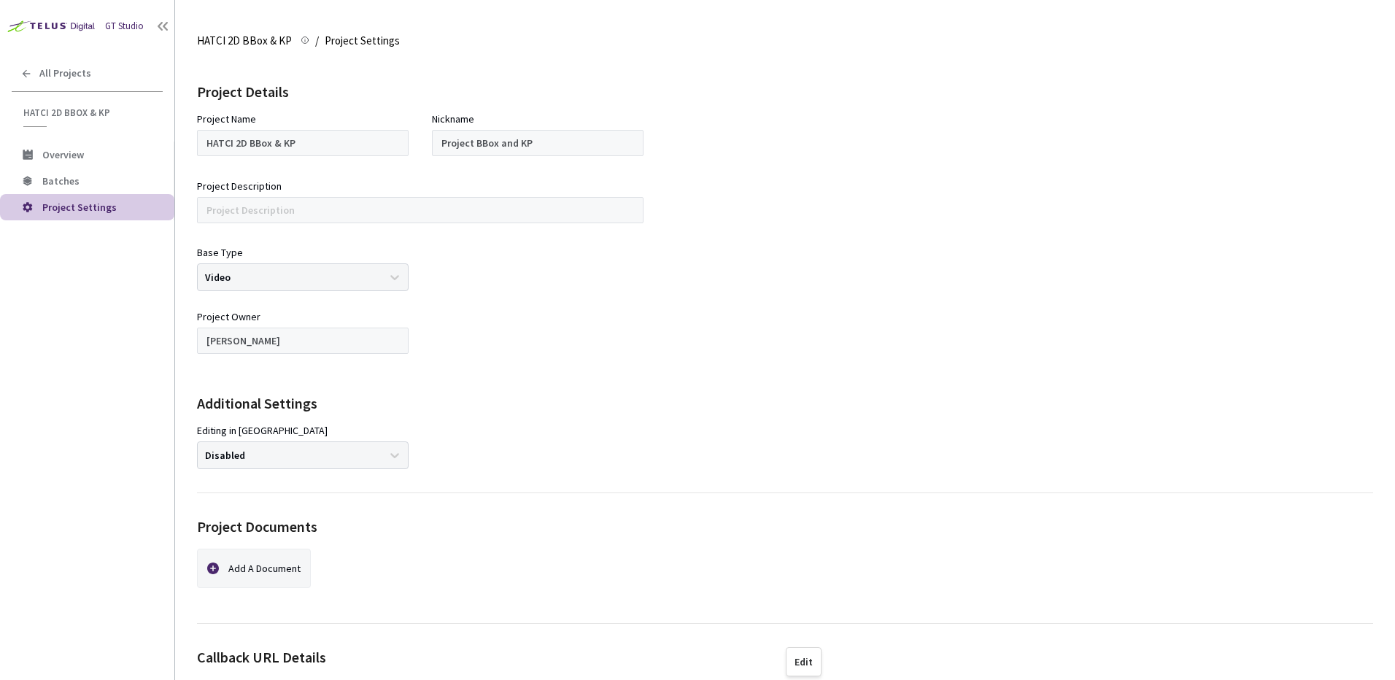
click at [525, 323] on div at bounding box center [538, 338] width 212 height 58
click at [519, 296] on div "Project Details Project Name HATCI 2D BBox & KP Nickname Project BBox and KP Pr…" at bounding box center [785, 275] width 1176 height 435
click at [524, 296] on div "Project Details Project Name HATCI 2D BBox & KP Nickname Project BBox and KP Pr…" at bounding box center [785, 275] width 1176 height 435
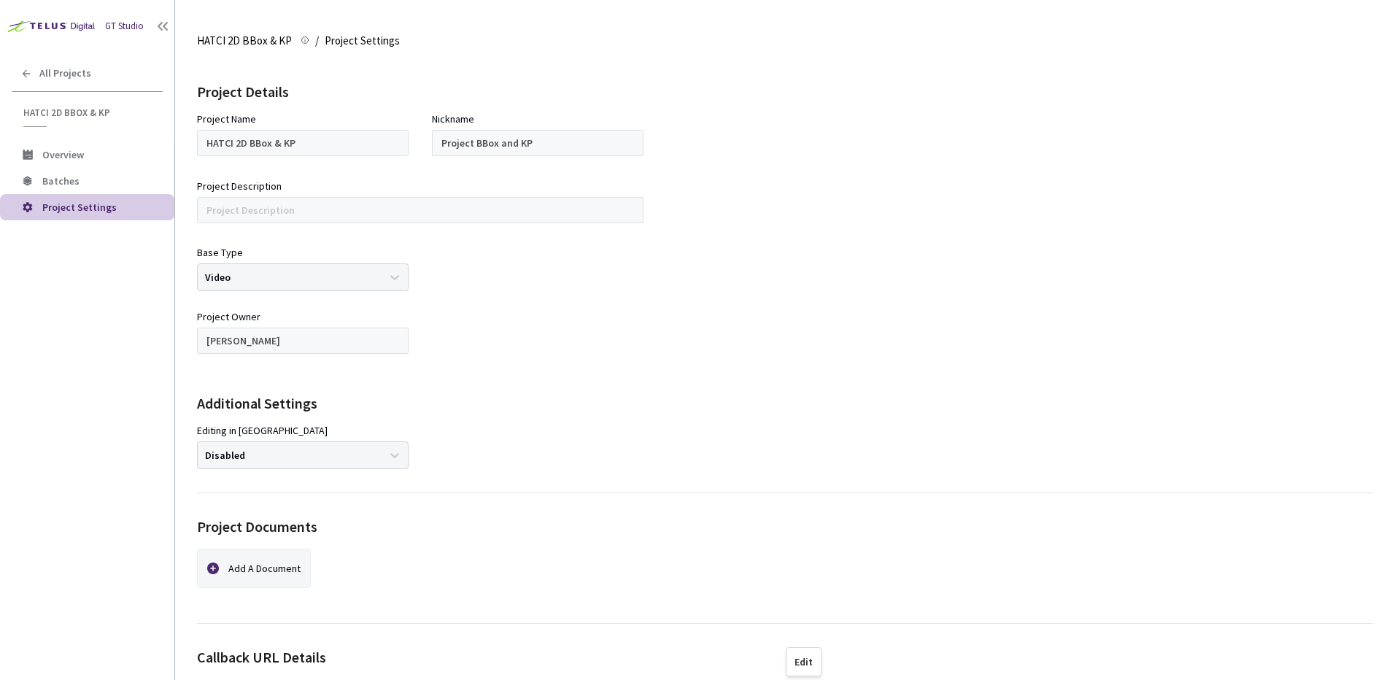
click at [507, 299] on div "Project Details Project Name HATCI 2D BBox & KP Nickname Project BBox and KP Pr…" at bounding box center [785, 275] width 1176 height 435
click at [524, 312] on div at bounding box center [538, 338] width 212 height 58
